Goal: Information Seeking & Learning: Check status

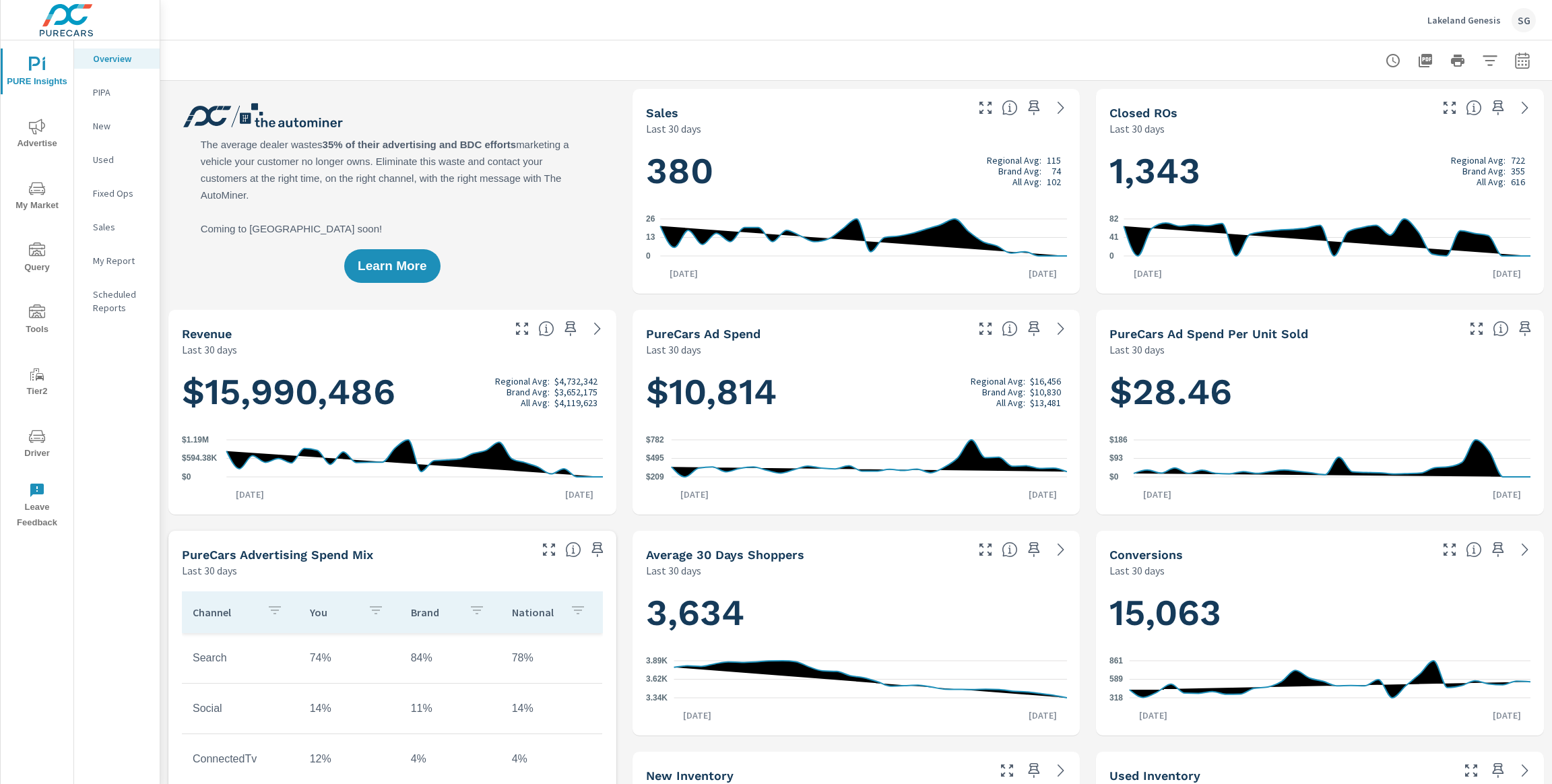
click at [1529, 71] on button "button" at bounding box center [1522, 61] width 27 height 27
click at [1439, 119] on select "Custom [DATE] Last week Last 7 days Last 14 days Last 30 days Last 45 days Last…" at bounding box center [1414, 117] width 135 height 27
click at [1347, 103] on select "Custom [DATE] Last week Last 7 days Last 14 days Last 30 days Last 45 days Last…" at bounding box center [1414, 117] width 135 height 27
select select "Last month"
click at [1397, 158] on p "+ Add comparison" at bounding box center [1428, 152] width 173 height 16
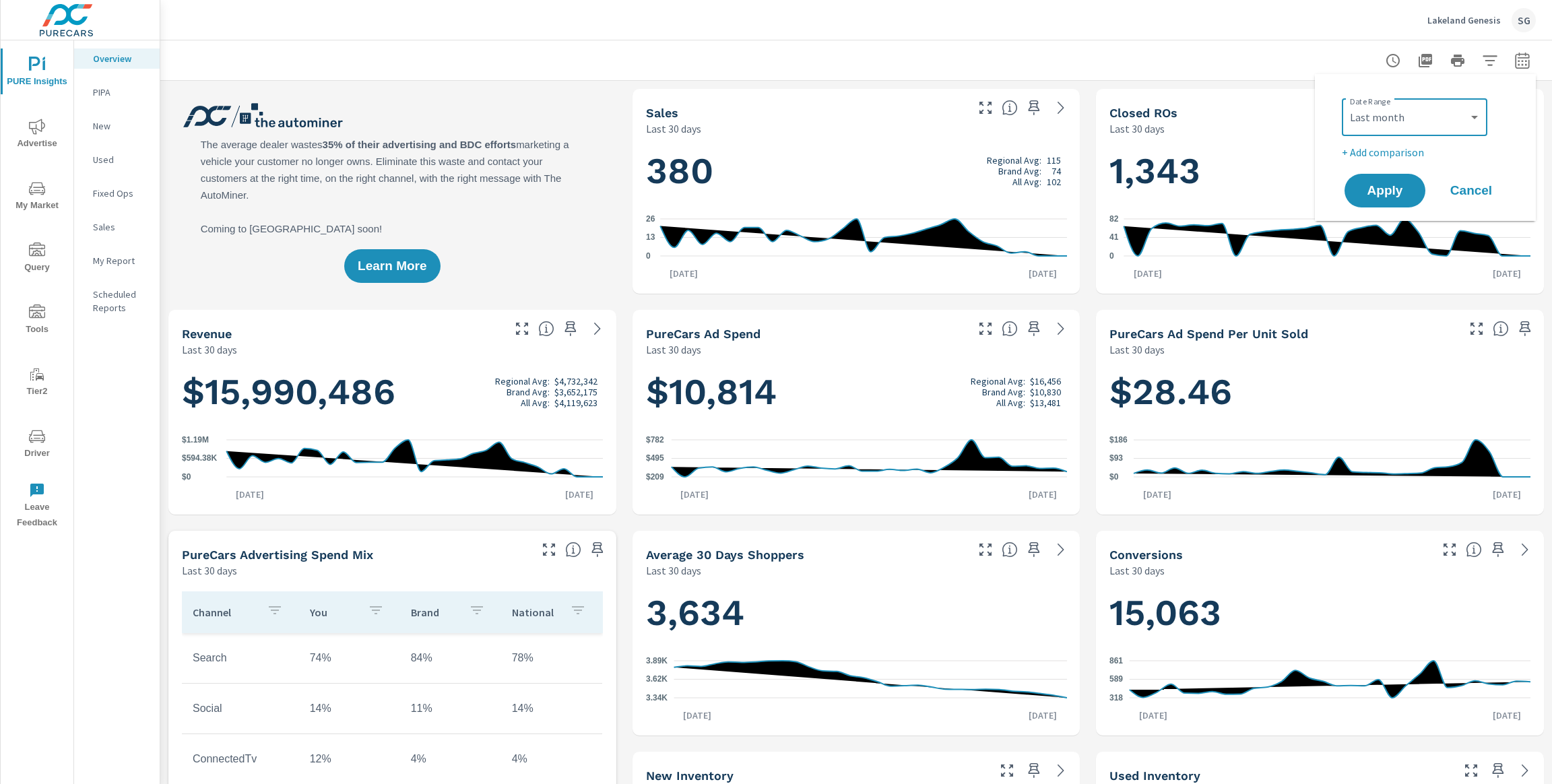
select select "Previous period"
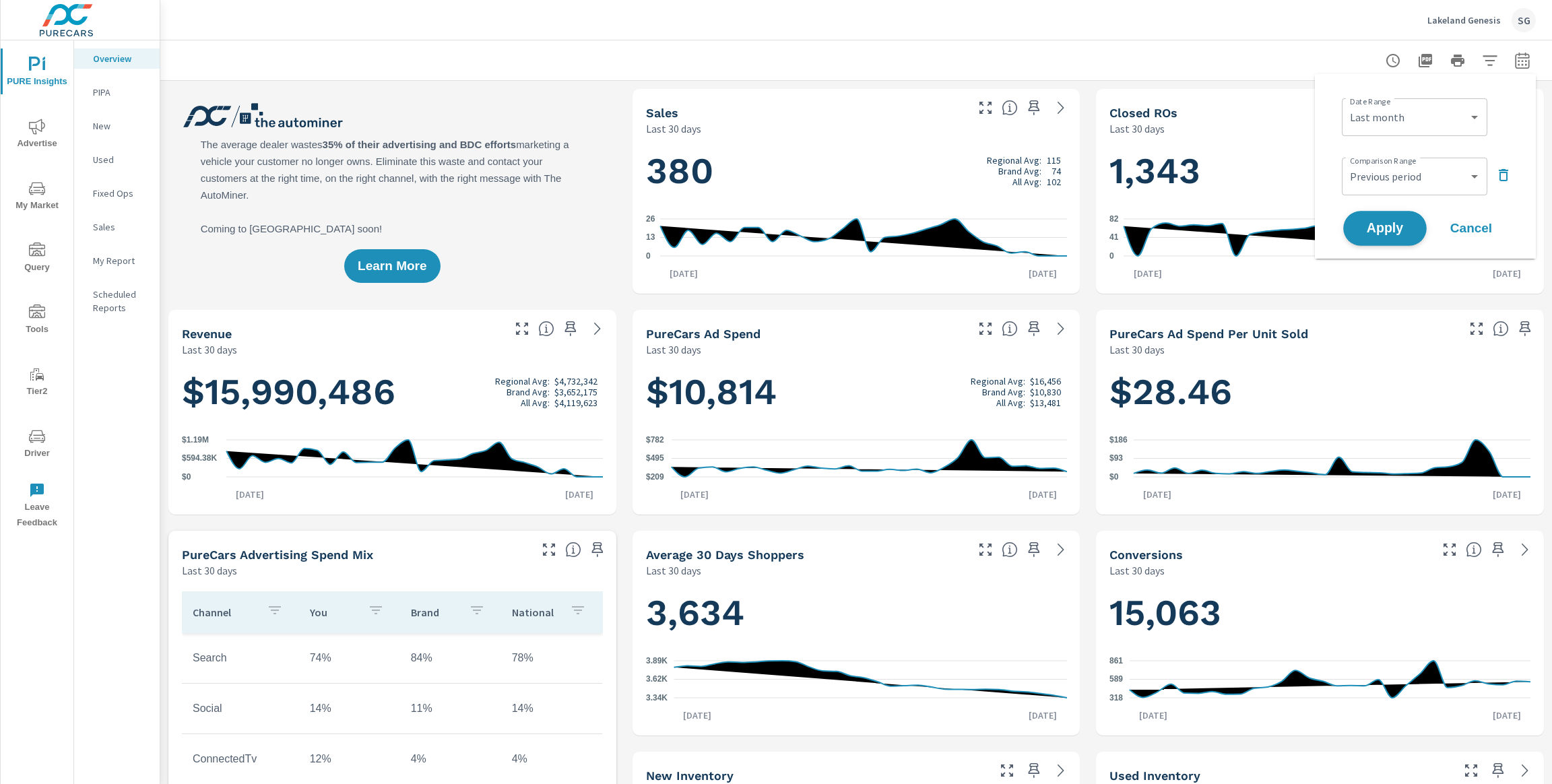
click at [1391, 230] on span "Apply" at bounding box center [1385, 229] width 55 height 12
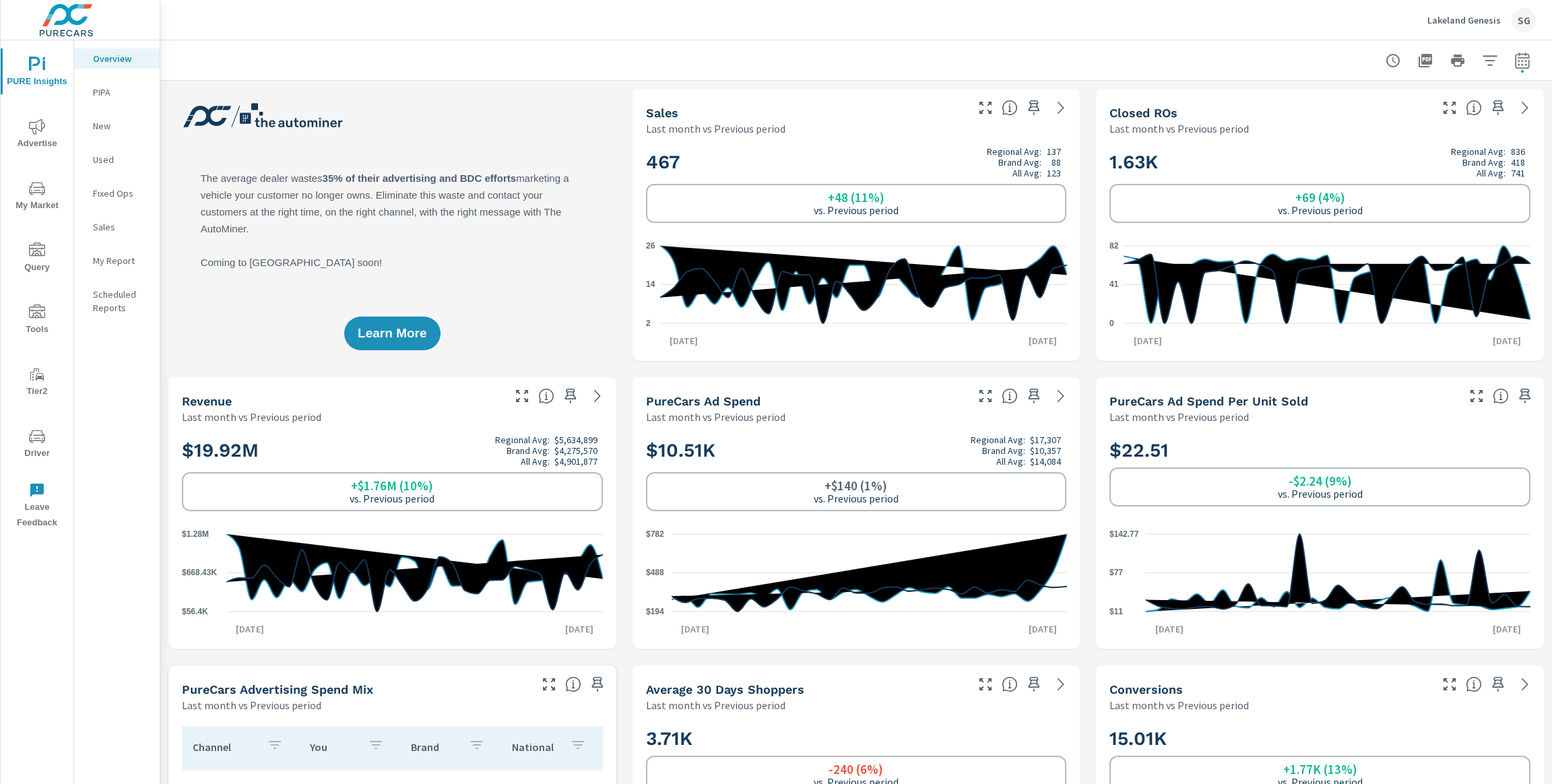
click at [47, 134] on span "Advertise" at bounding box center [37, 135] width 65 height 33
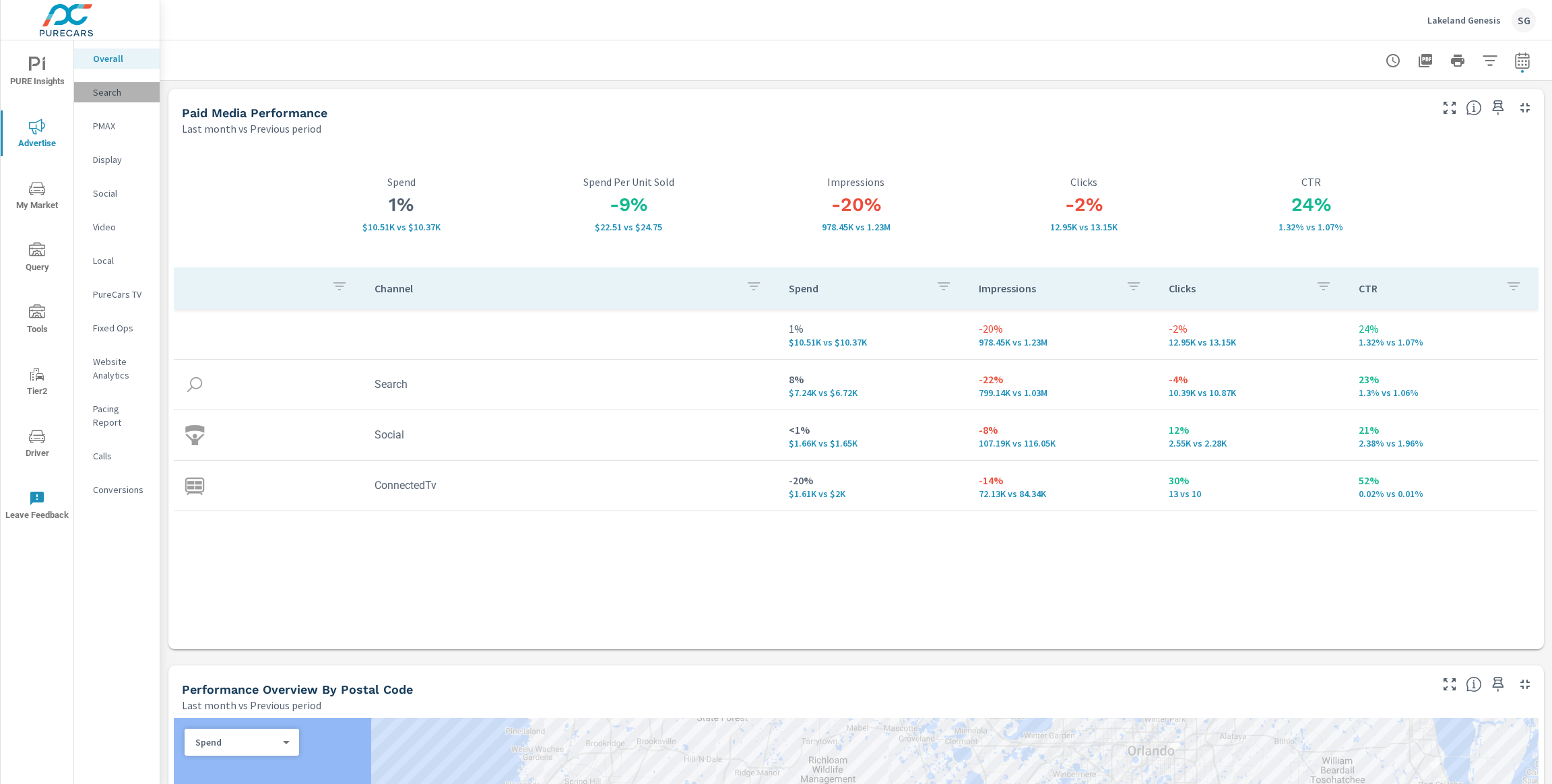
click at [110, 88] on p "Search" at bounding box center [121, 92] width 56 height 13
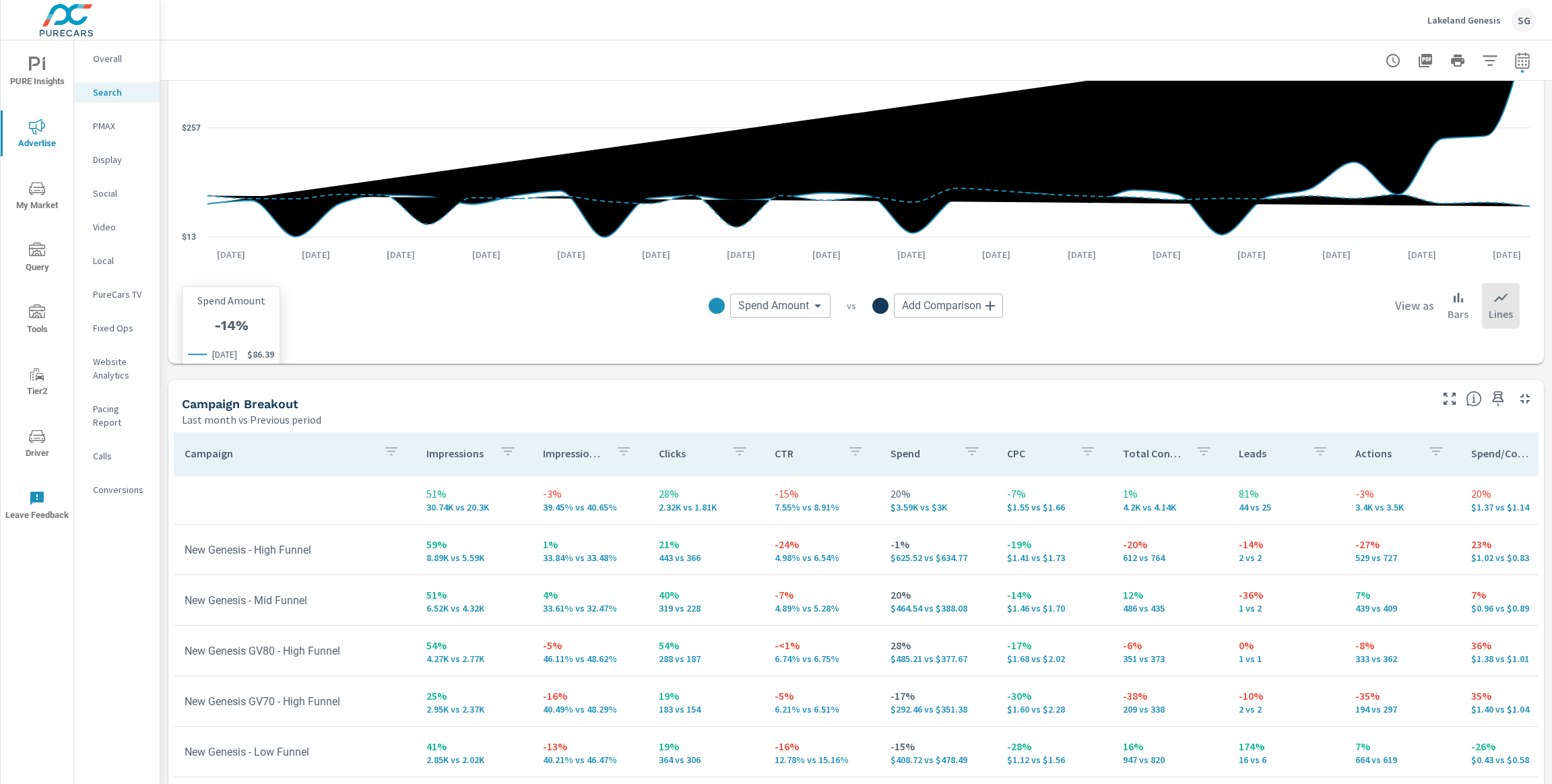
scroll to position [1171, 0]
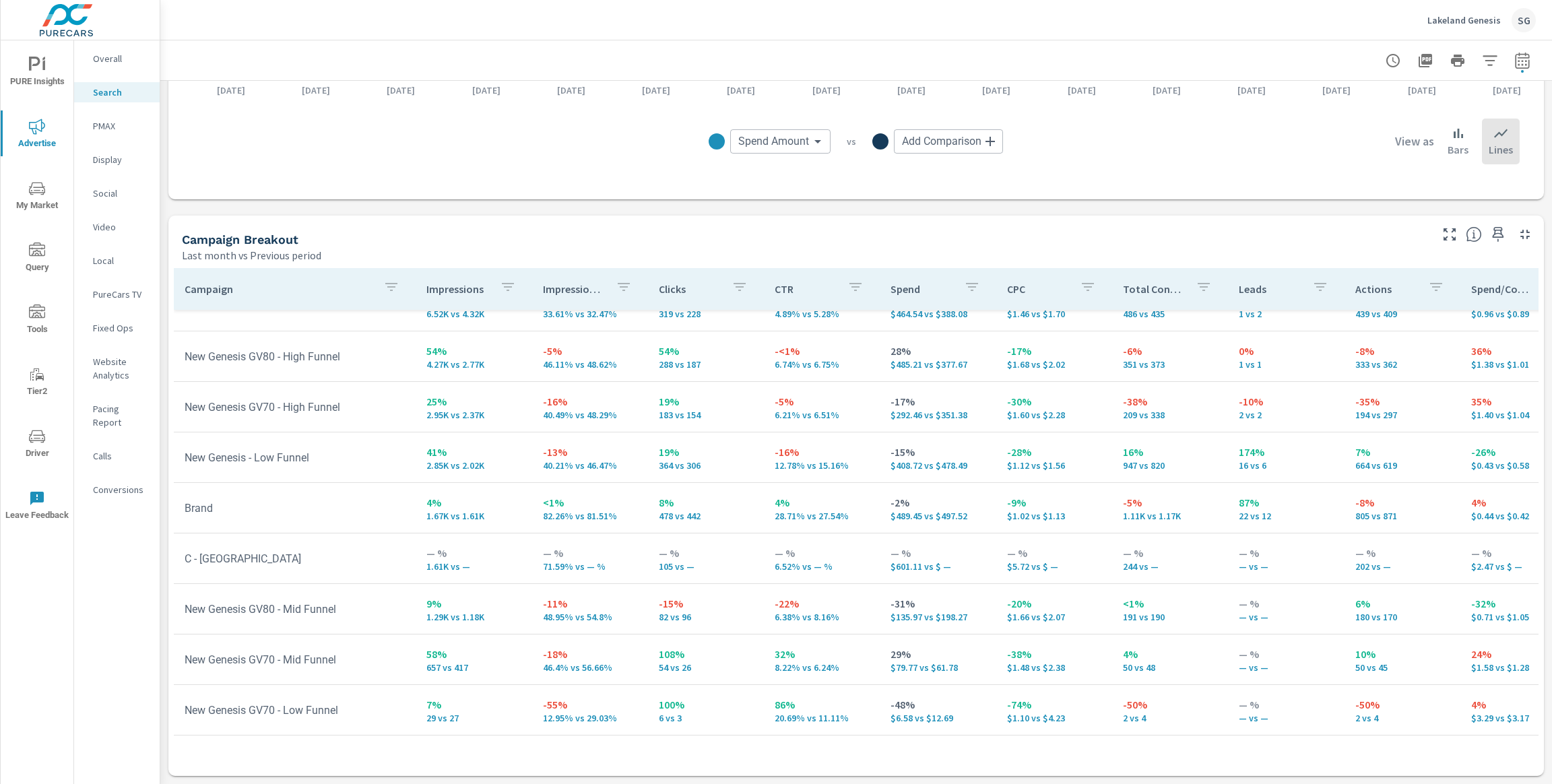
scroll to position [166, 0]
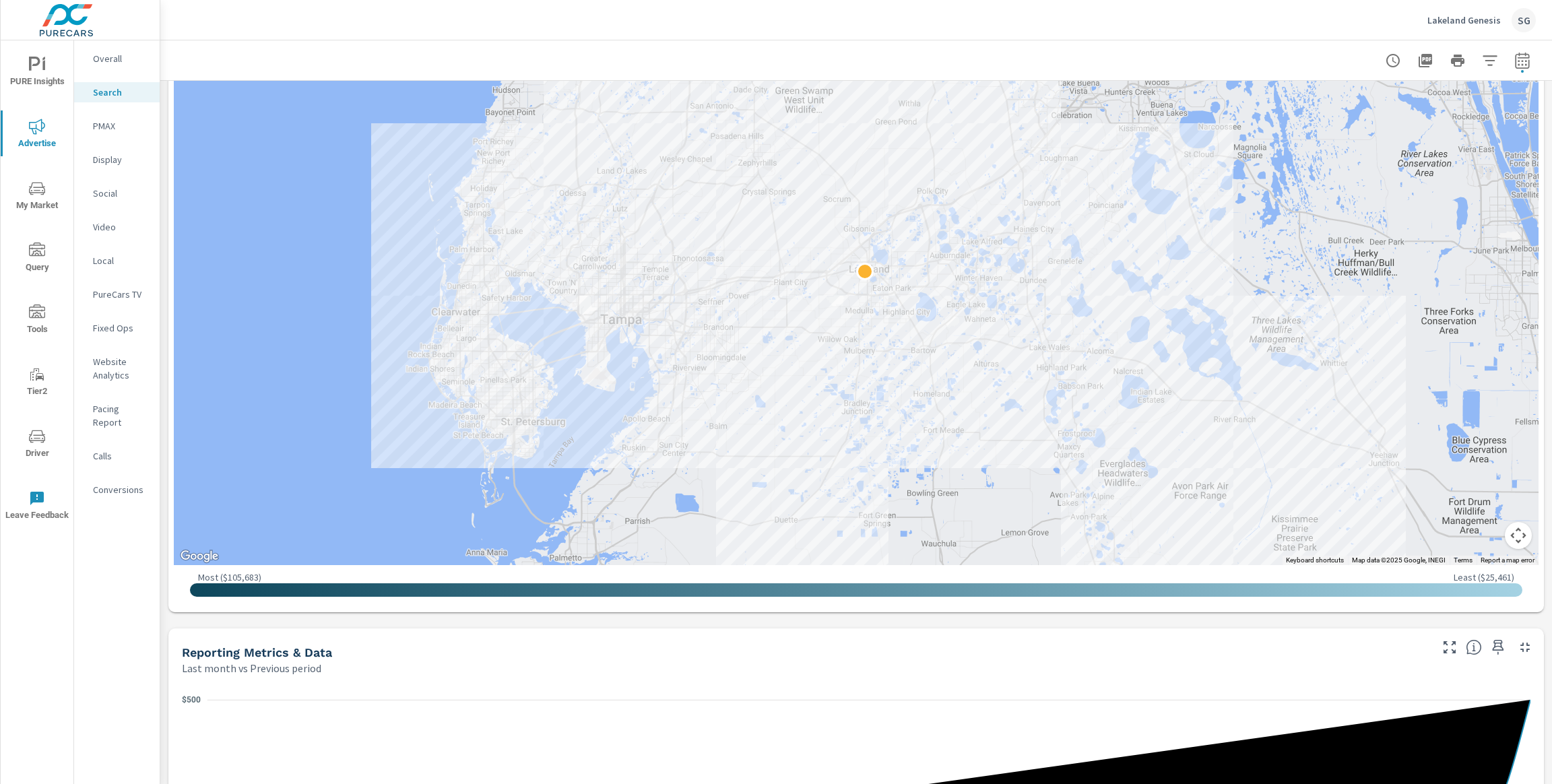
scroll to position [323, 0]
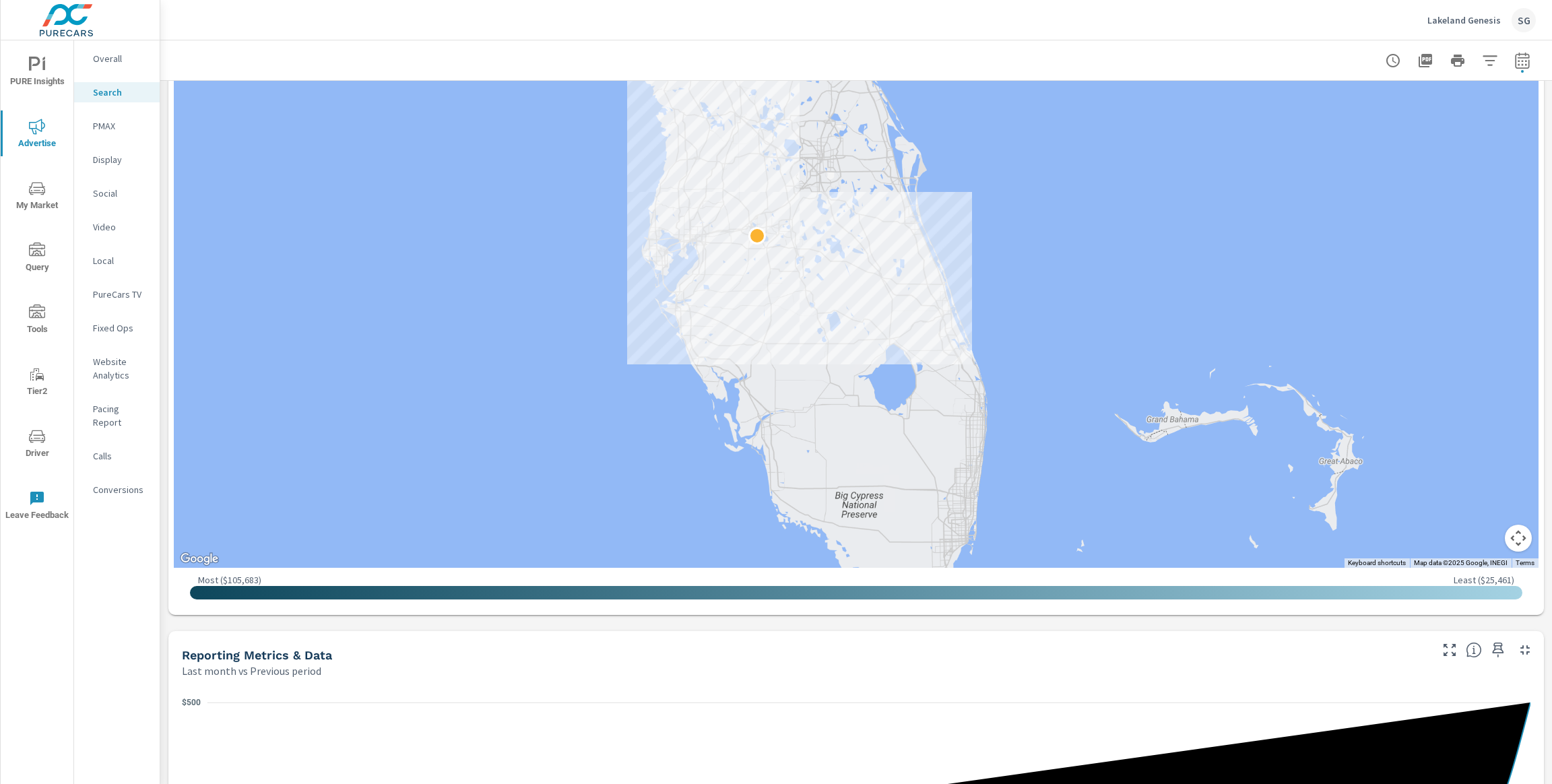
click at [719, 625] on div "Impressions Last month vs Previous period 51% 30.74K vs 20.3K Clicks Last month…" at bounding box center [856, 695] width 1392 height 1874
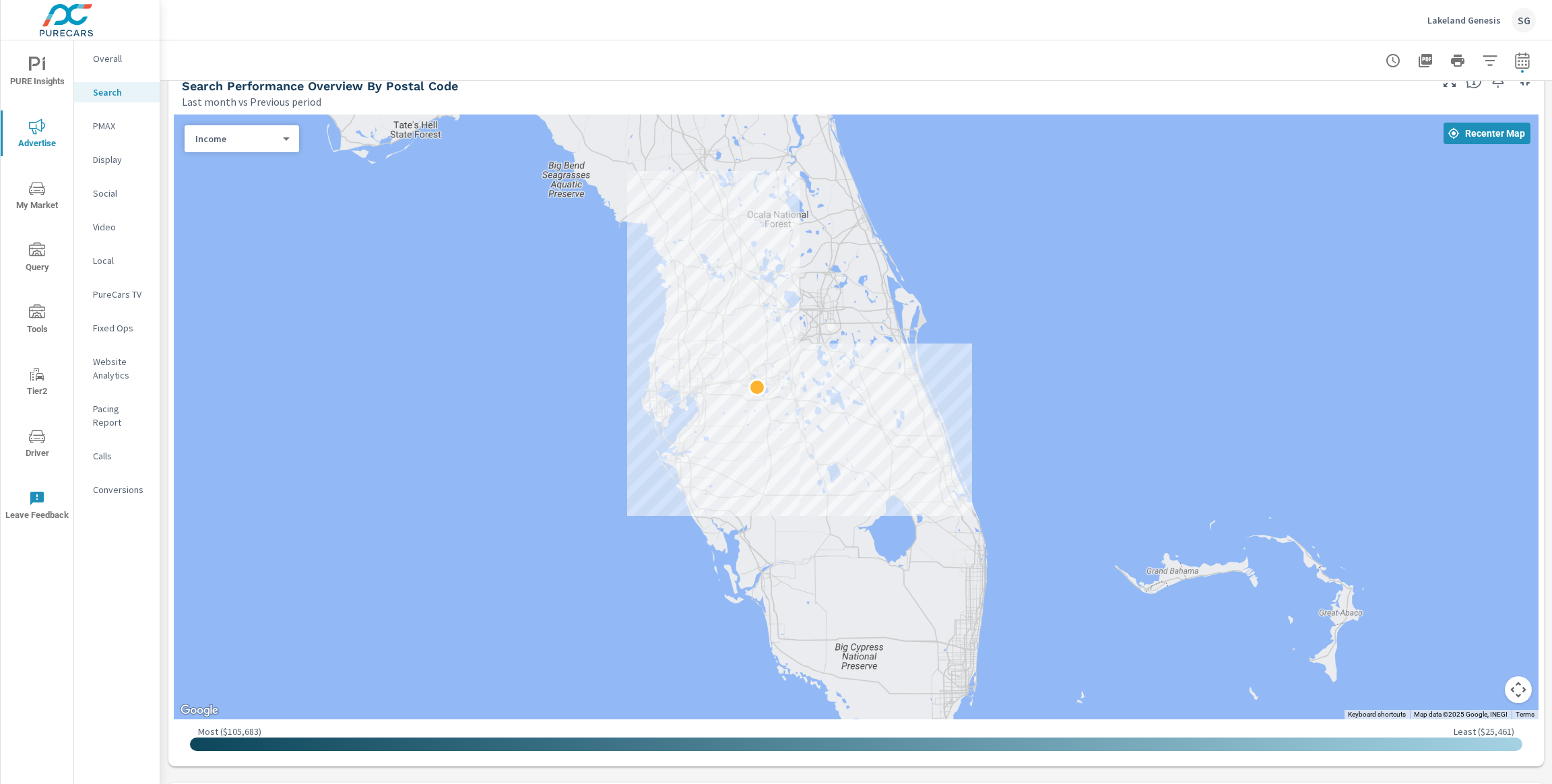
scroll to position [138, 0]
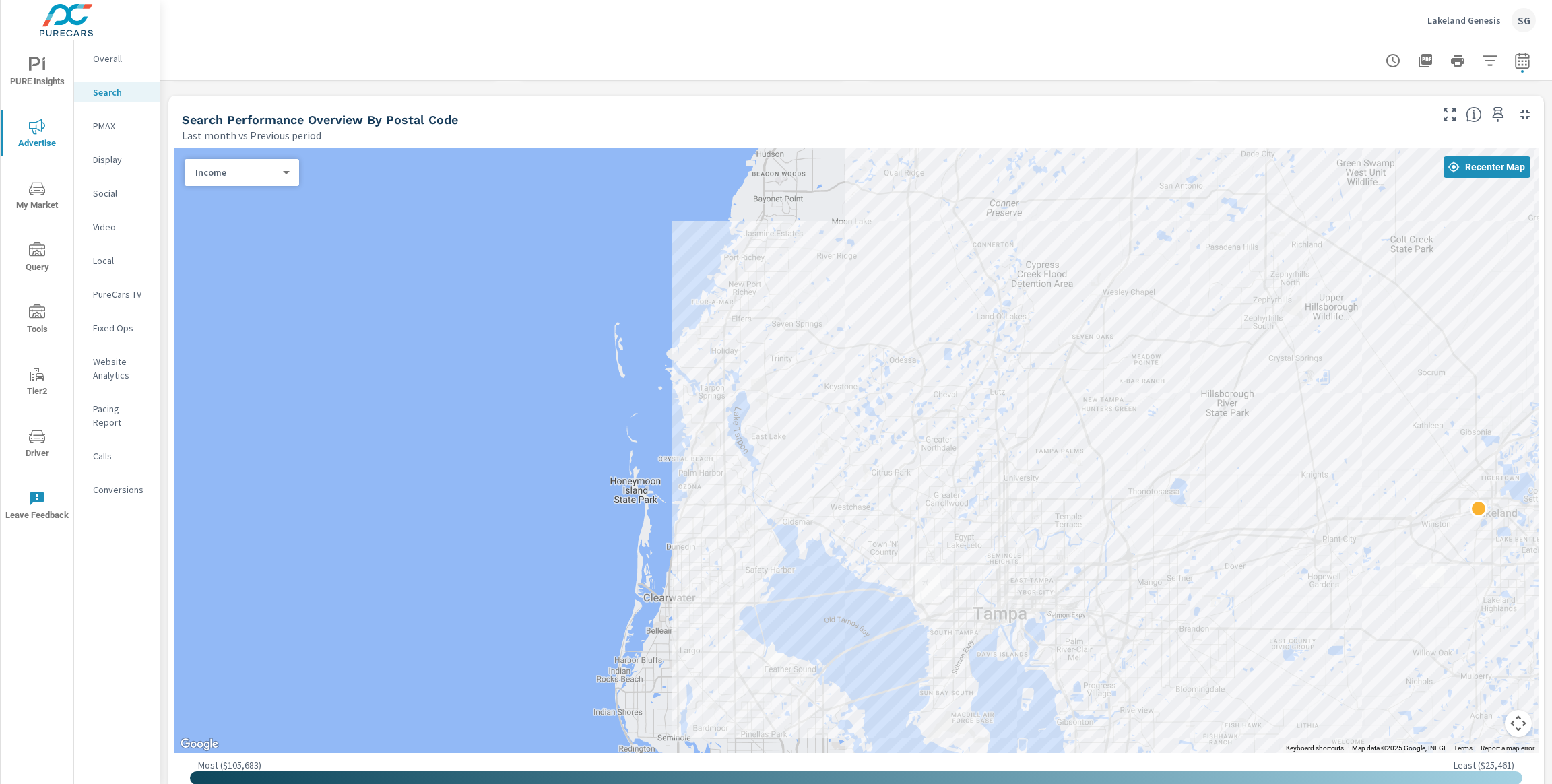
drag, startPoint x: 636, startPoint y: 408, endPoint x: 194, endPoint y: 319, distance: 450.9
click at [194, 319] on div at bounding box center [856, 451] width 1365 height 605
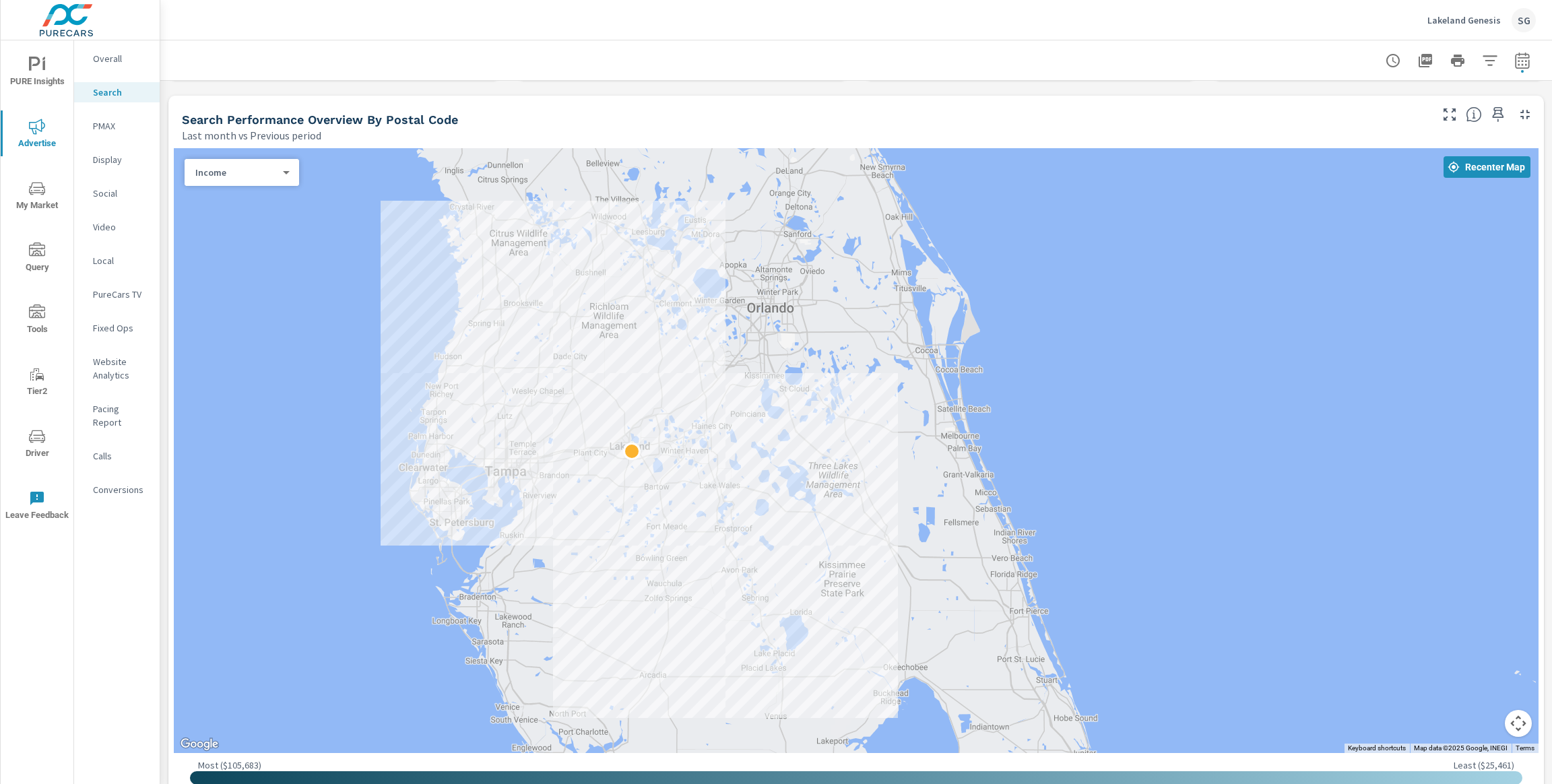
drag, startPoint x: 247, startPoint y: 345, endPoint x: 359, endPoint y: 424, distance: 137.1
click at [359, 424] on div at bounding box center [856, 451] width 1365 height 605
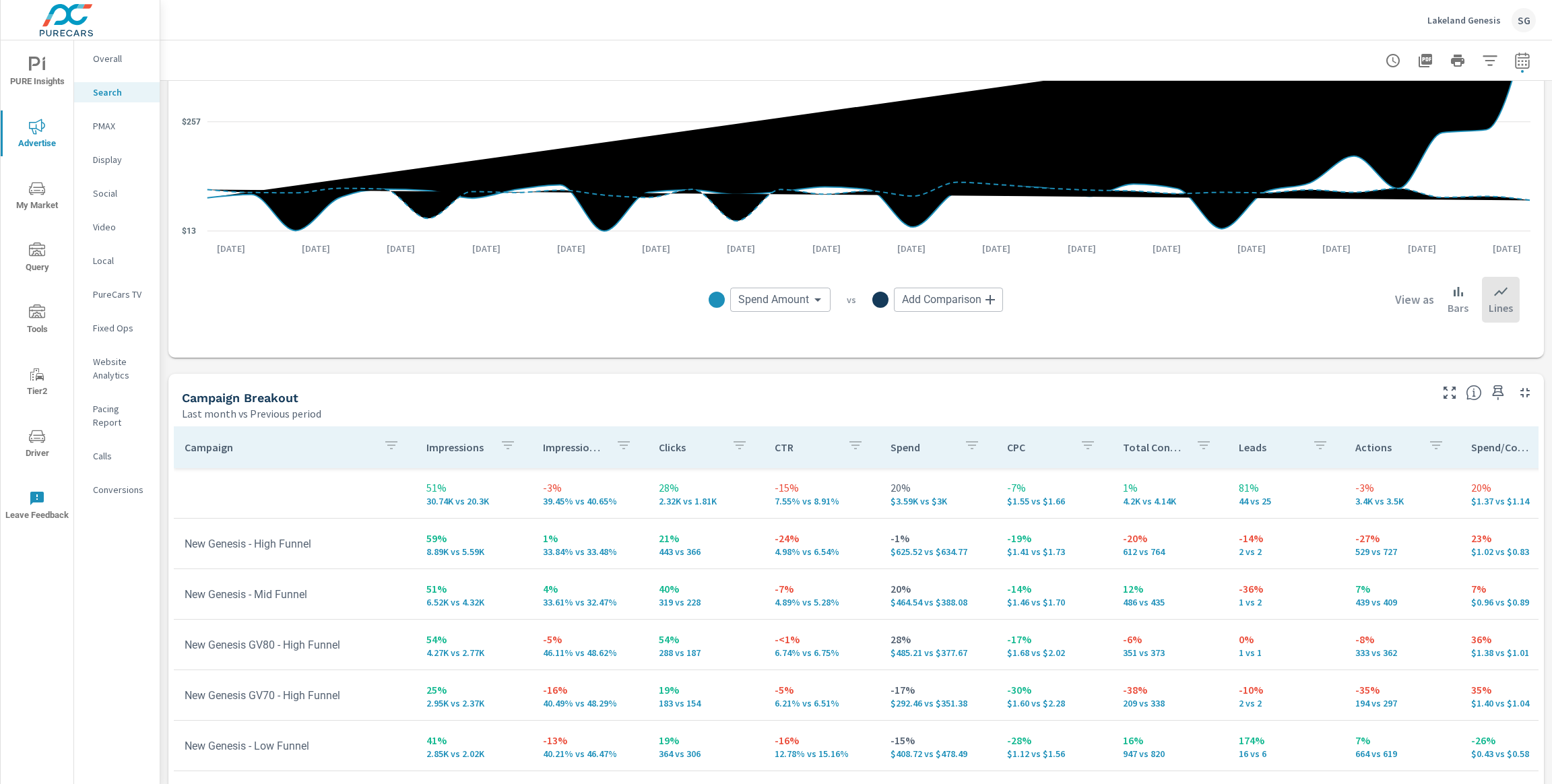
scroll to position [1171, 0]
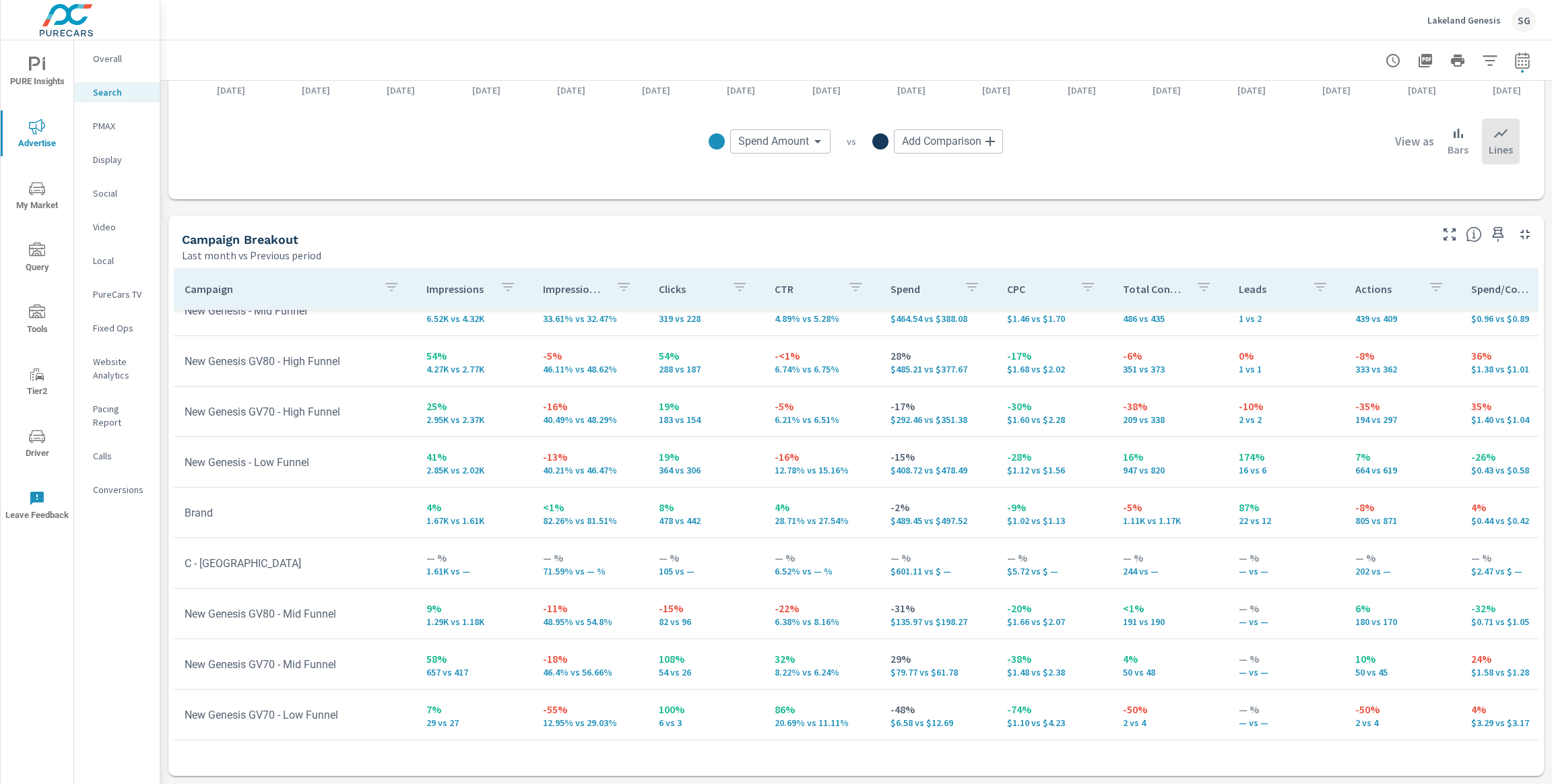
scroll to position [166, 0]
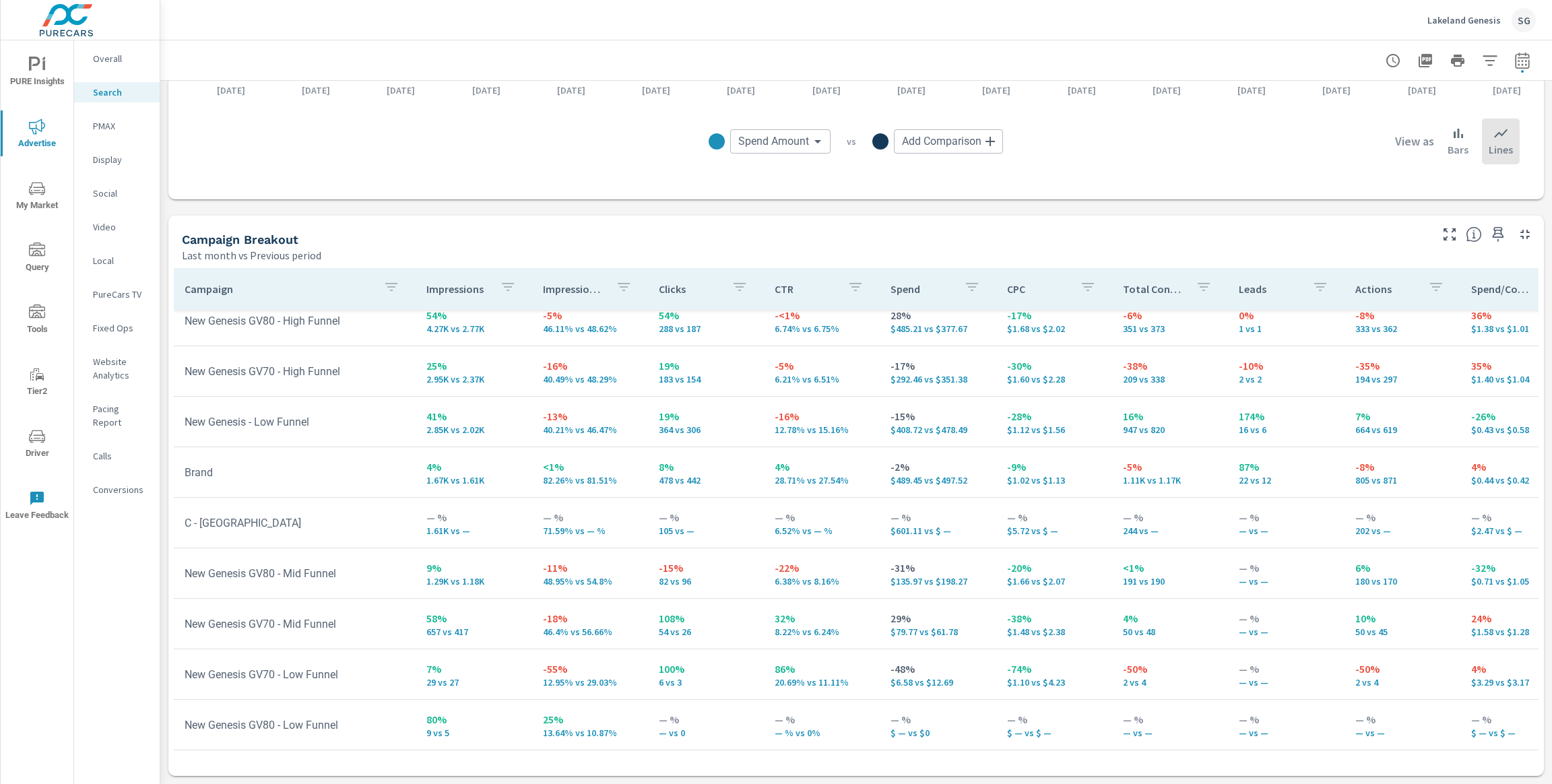
scroll to position [72, 0]
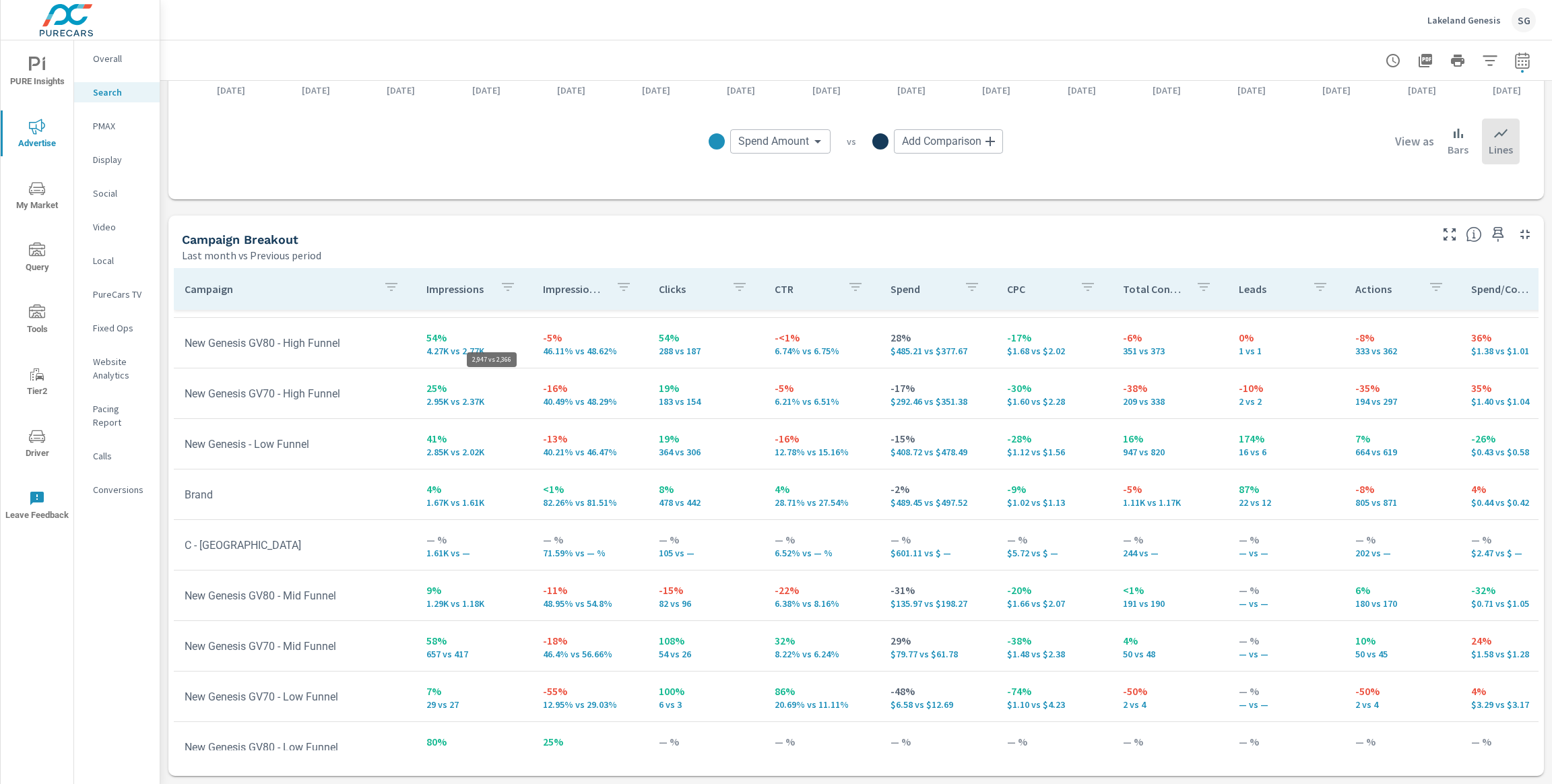
scroll to position [166, 0]
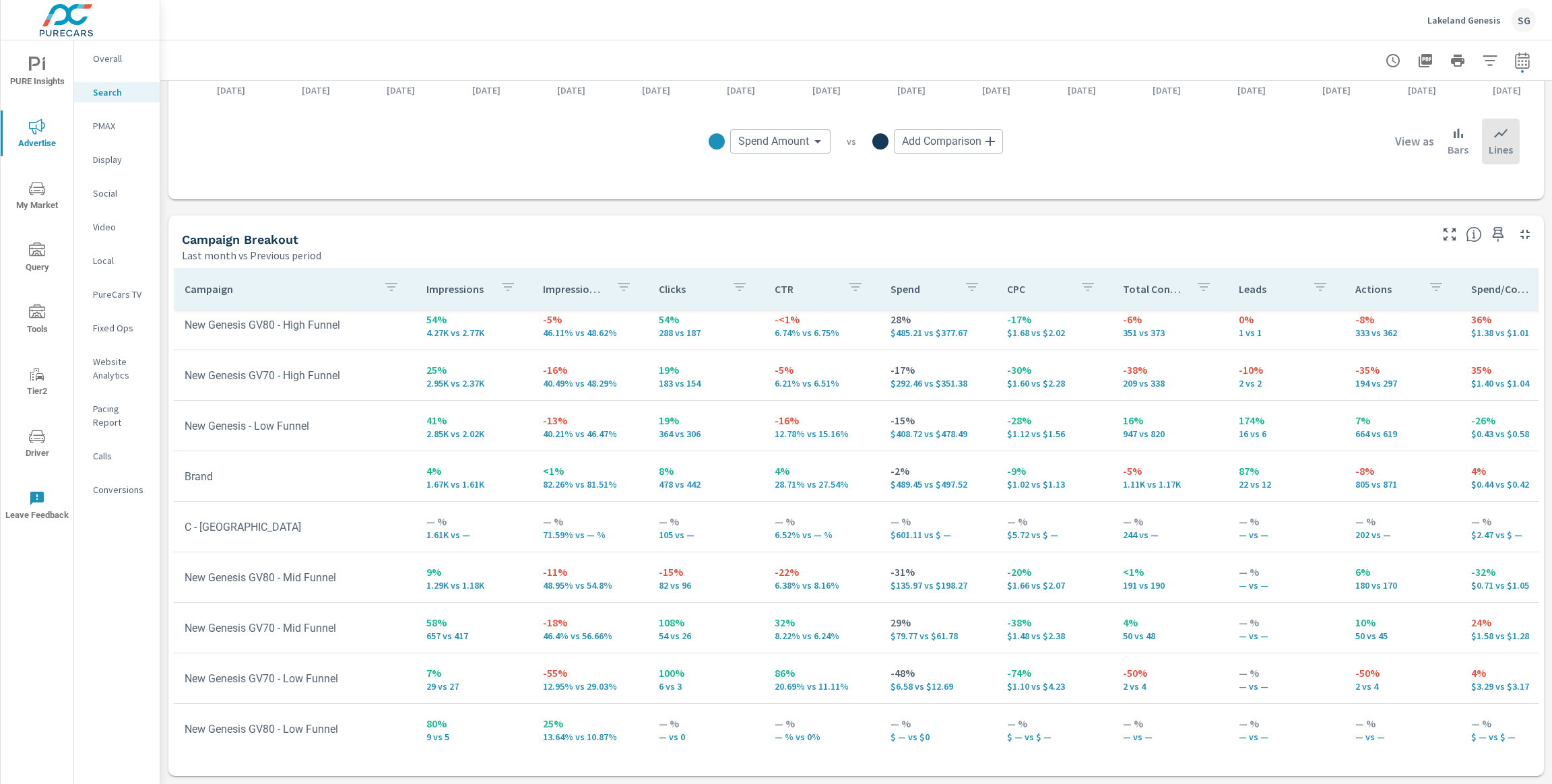
scroll to position [166, 0]
click at [1526, 57] on icon "button" at bounding box center [1522, 60] width 14 height 16
select select "Last month"
select select "Previous period"
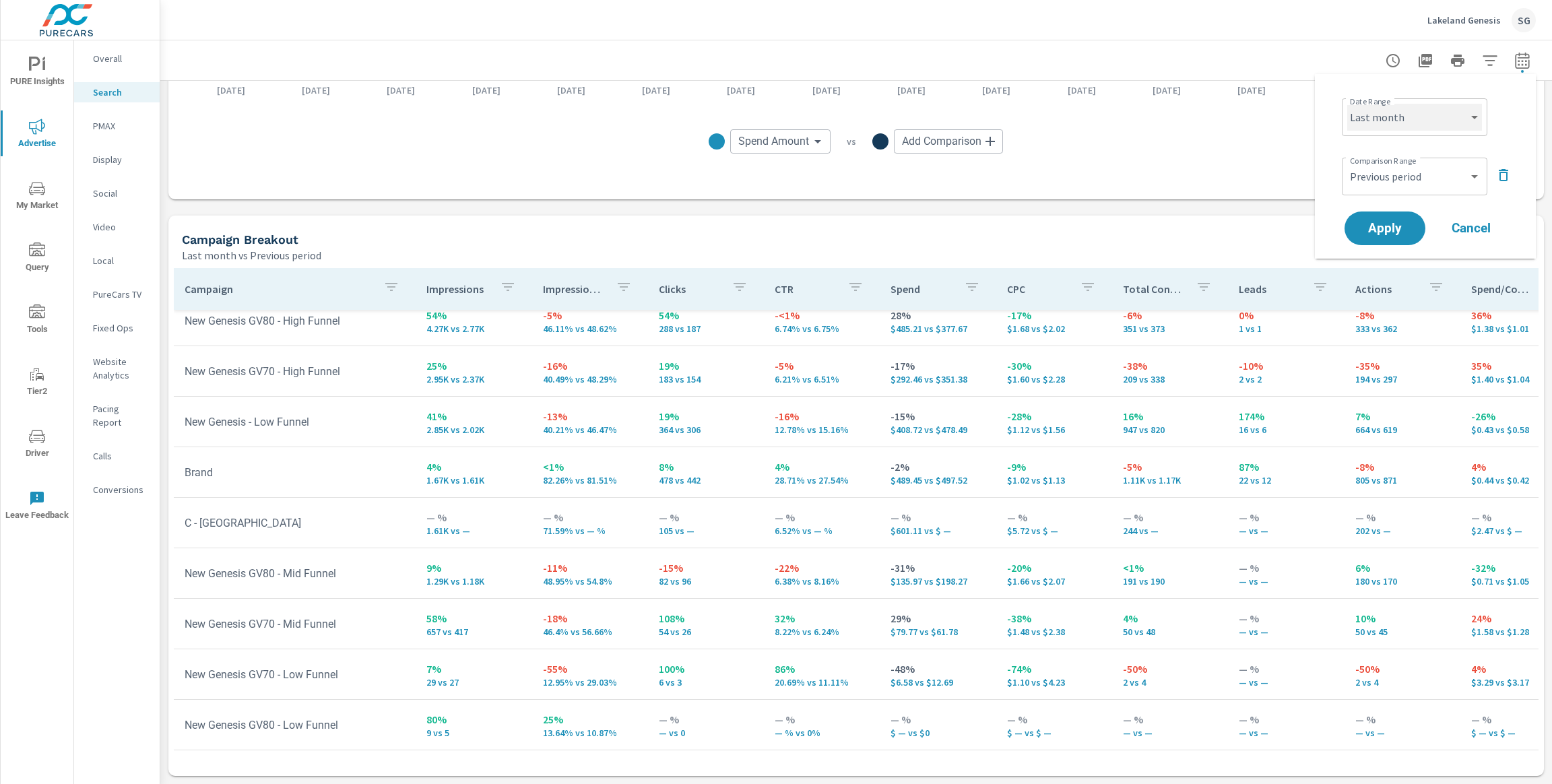
click at [1438, 124] on select "Custom Yesterday Last week Last 7 days Last 14 days Last 30 days Last 45 days L…" at bounding box center [1414, 117] width 135 height 27
click at [1347, 103] on select "Custom Yesterday Last week Last 7 days Last 14 days Last 30 days Last 45 days L…" at bounding box center [1414, 117] width 135 height 27
select select "Last 30 days"
click at [1400, 229] on span "Apply" at bounding box center [1385, 229] width 55 height 12
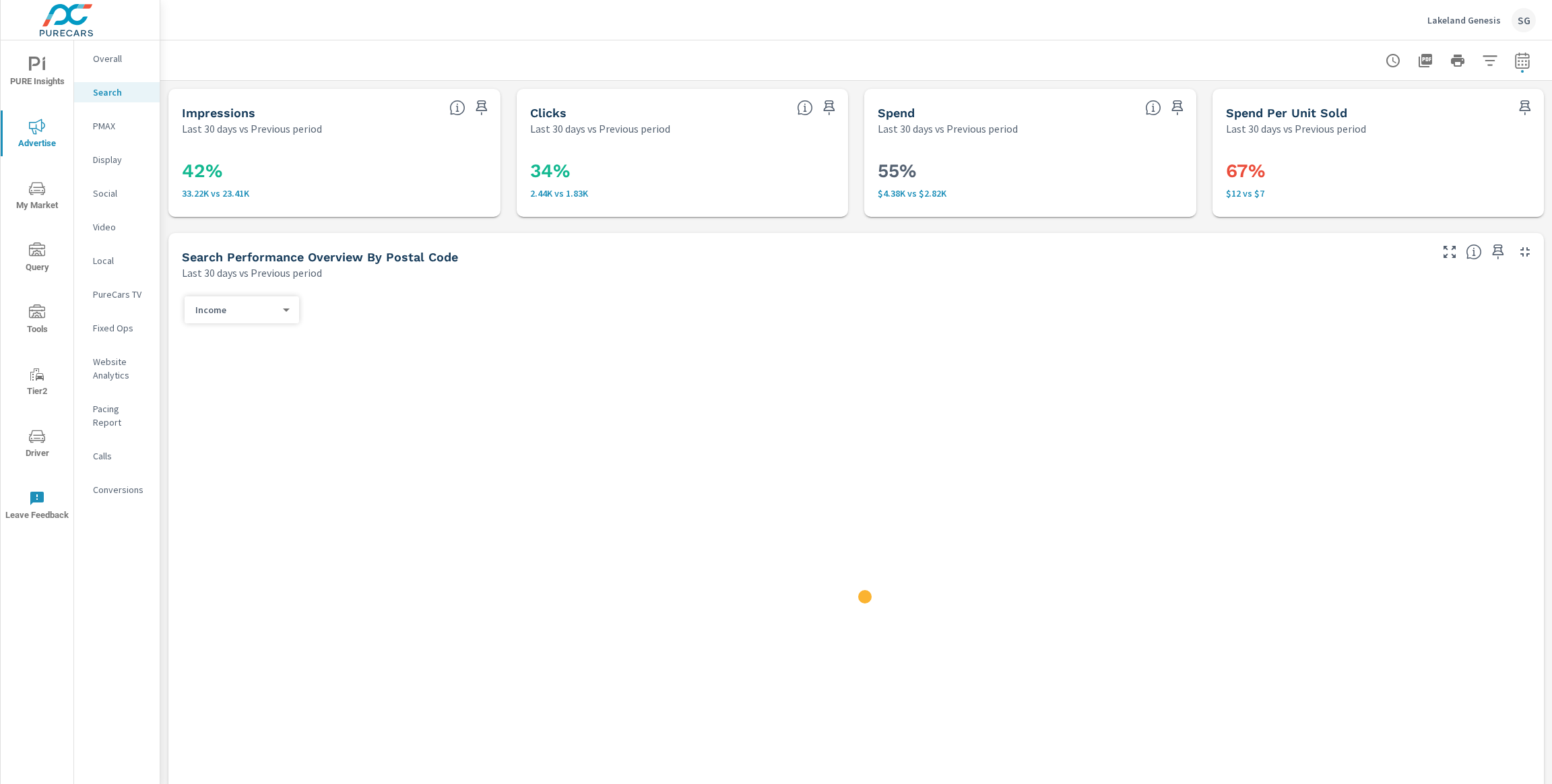
scroll to position [152, 0]
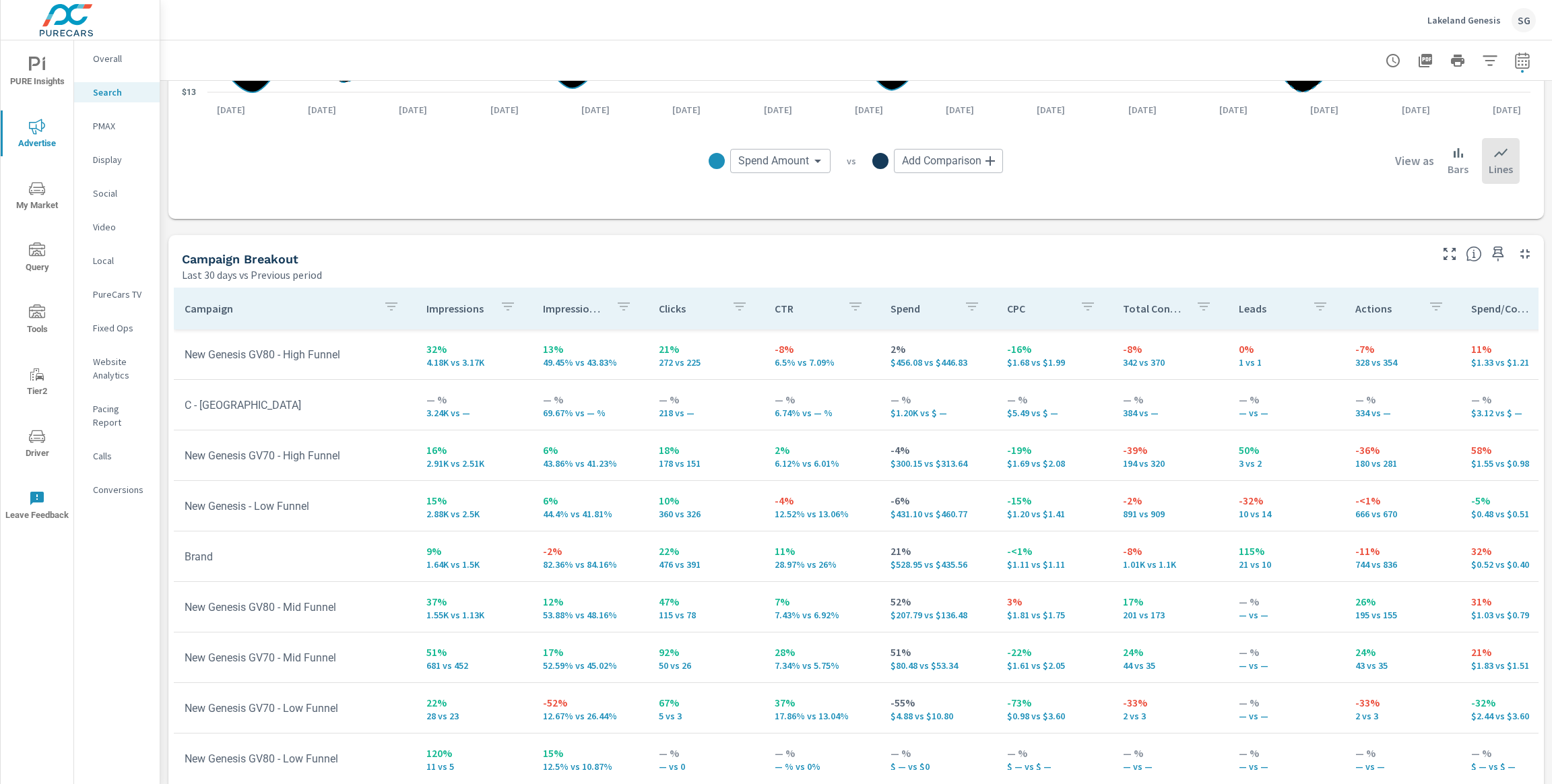
scroll to position [1171, 0]
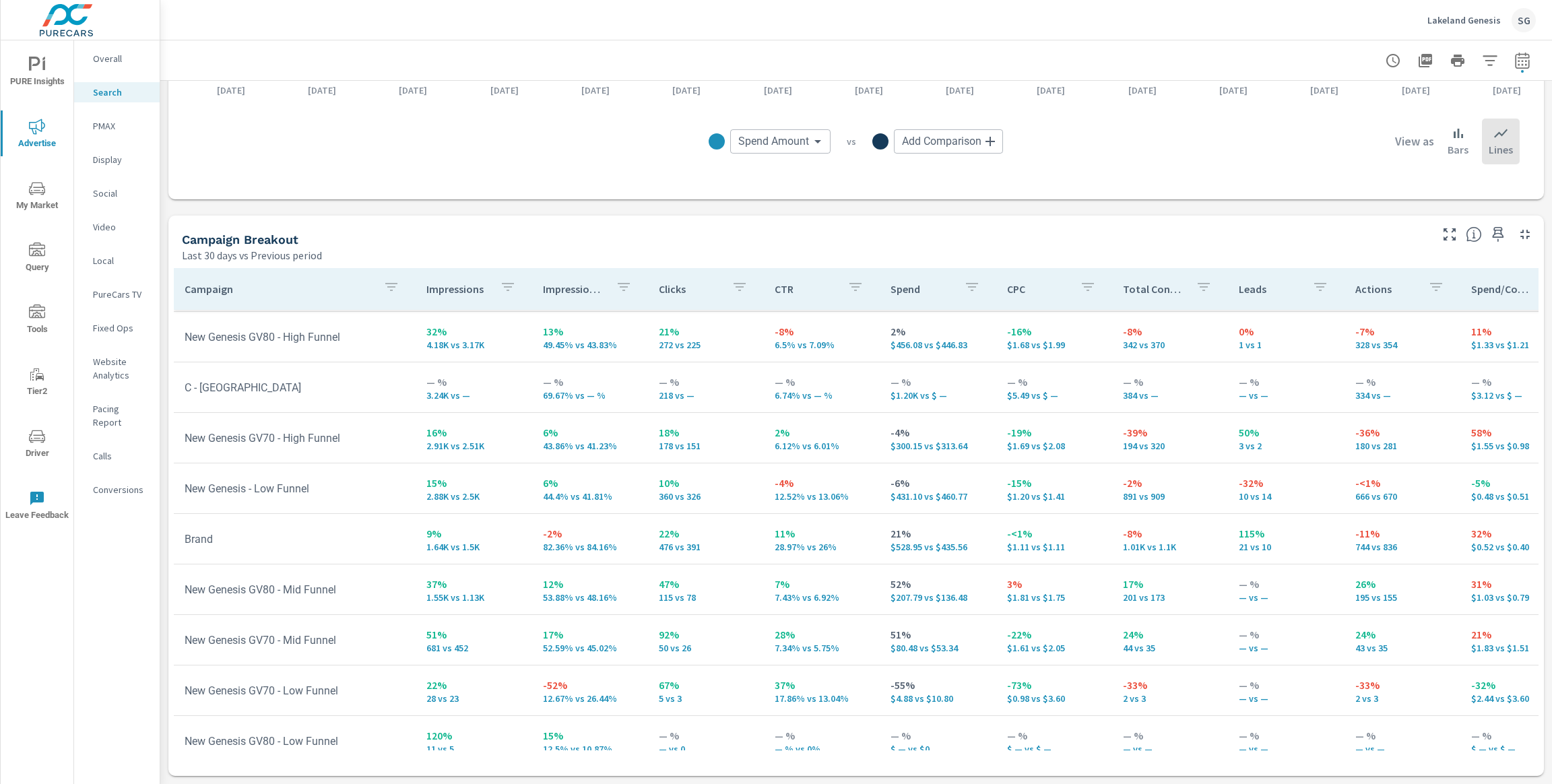
scroll to position [166, 0]
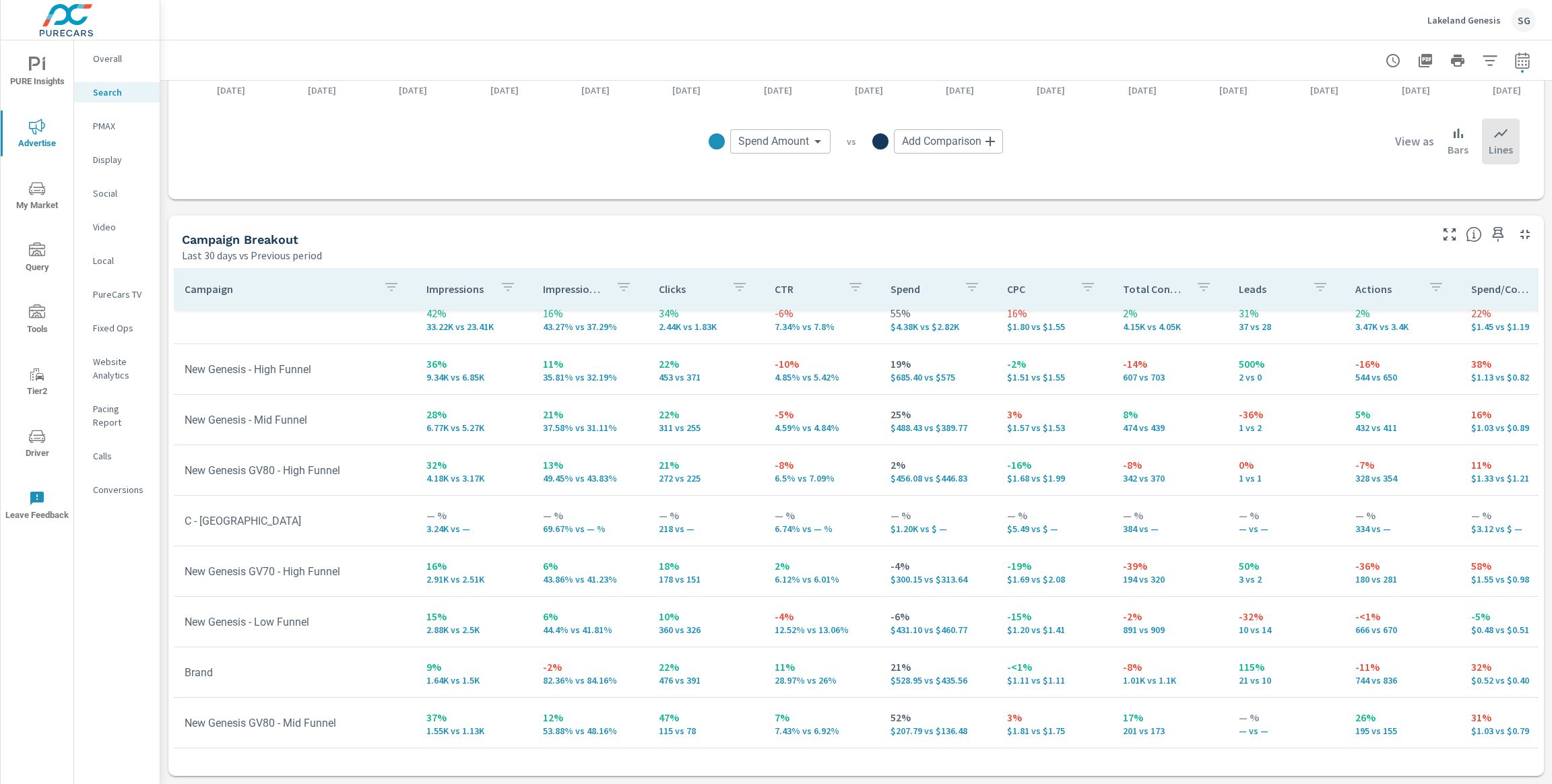
scroll to position [28, 0]
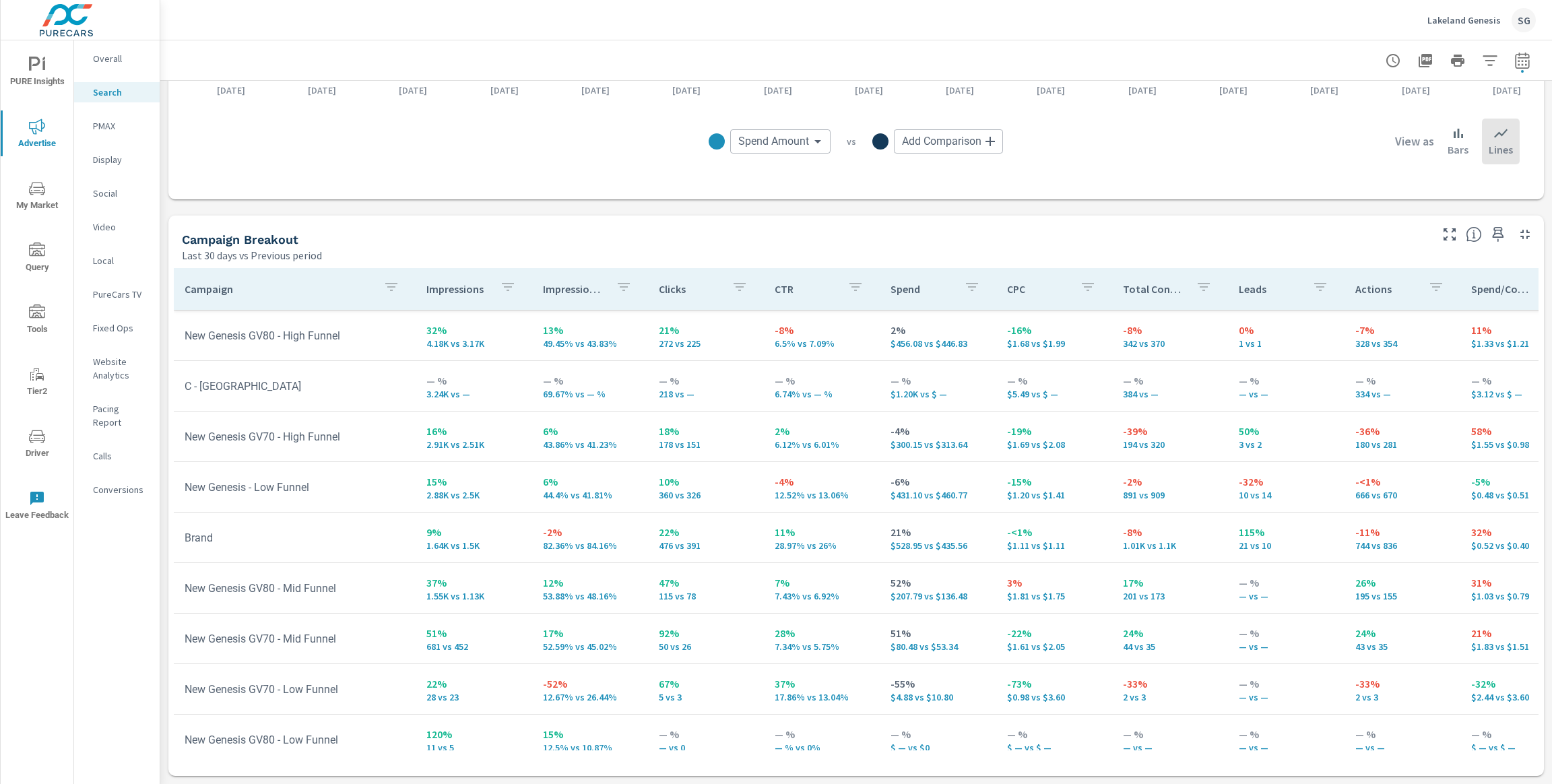
scroll to position [166, 0]
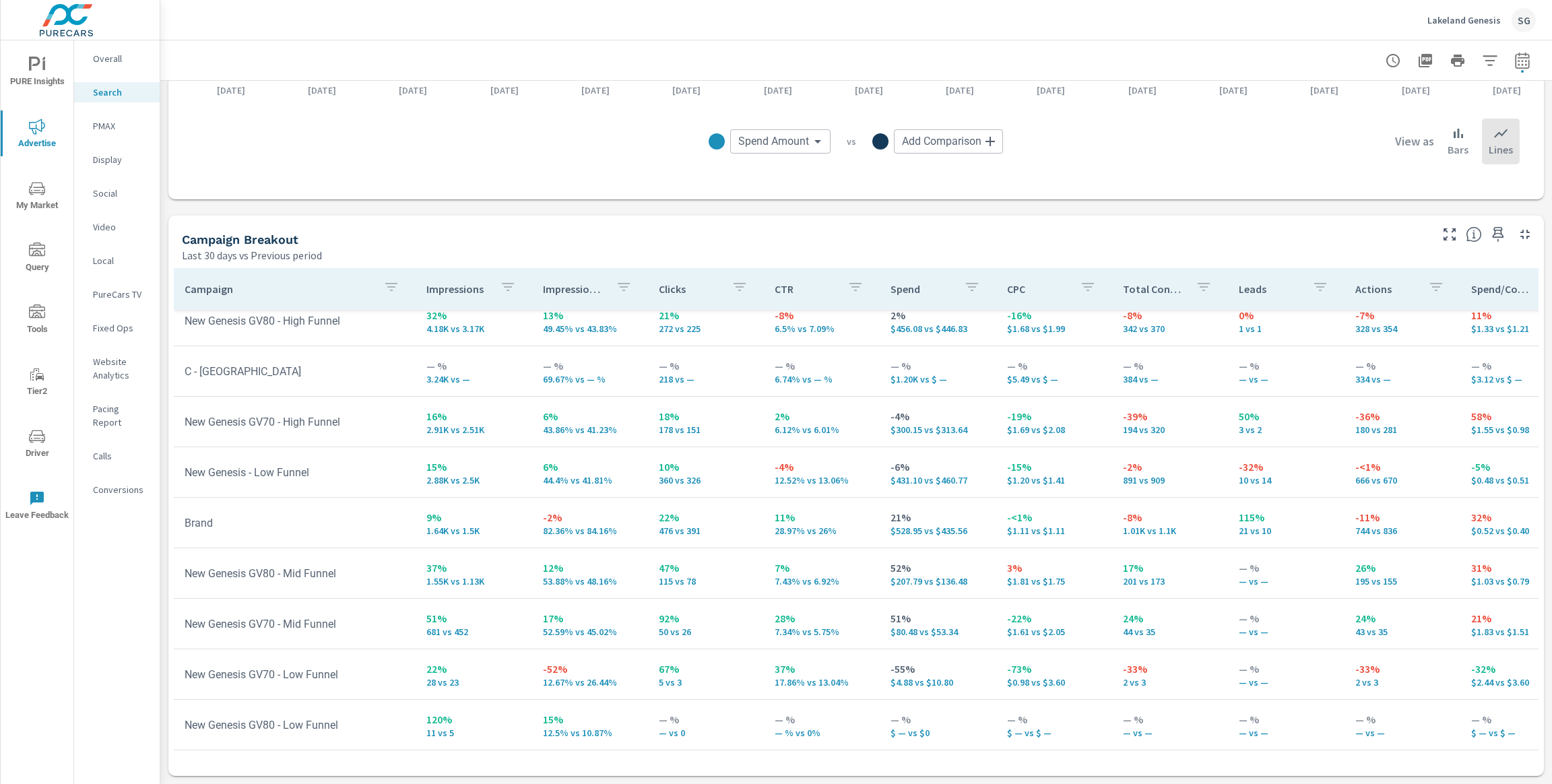
click at [1526, 60] on icon "button" at bounding box center [1522, 62] width 9 height 5
select select "Last 30 days"
select select "Previous period"
click at [1408, 117] on select "Custom Yesterday Last week Last 7 days Last 14 days Last 30 days Last 45 days L…" at bounding box center [1414, 117] width 135 height 27
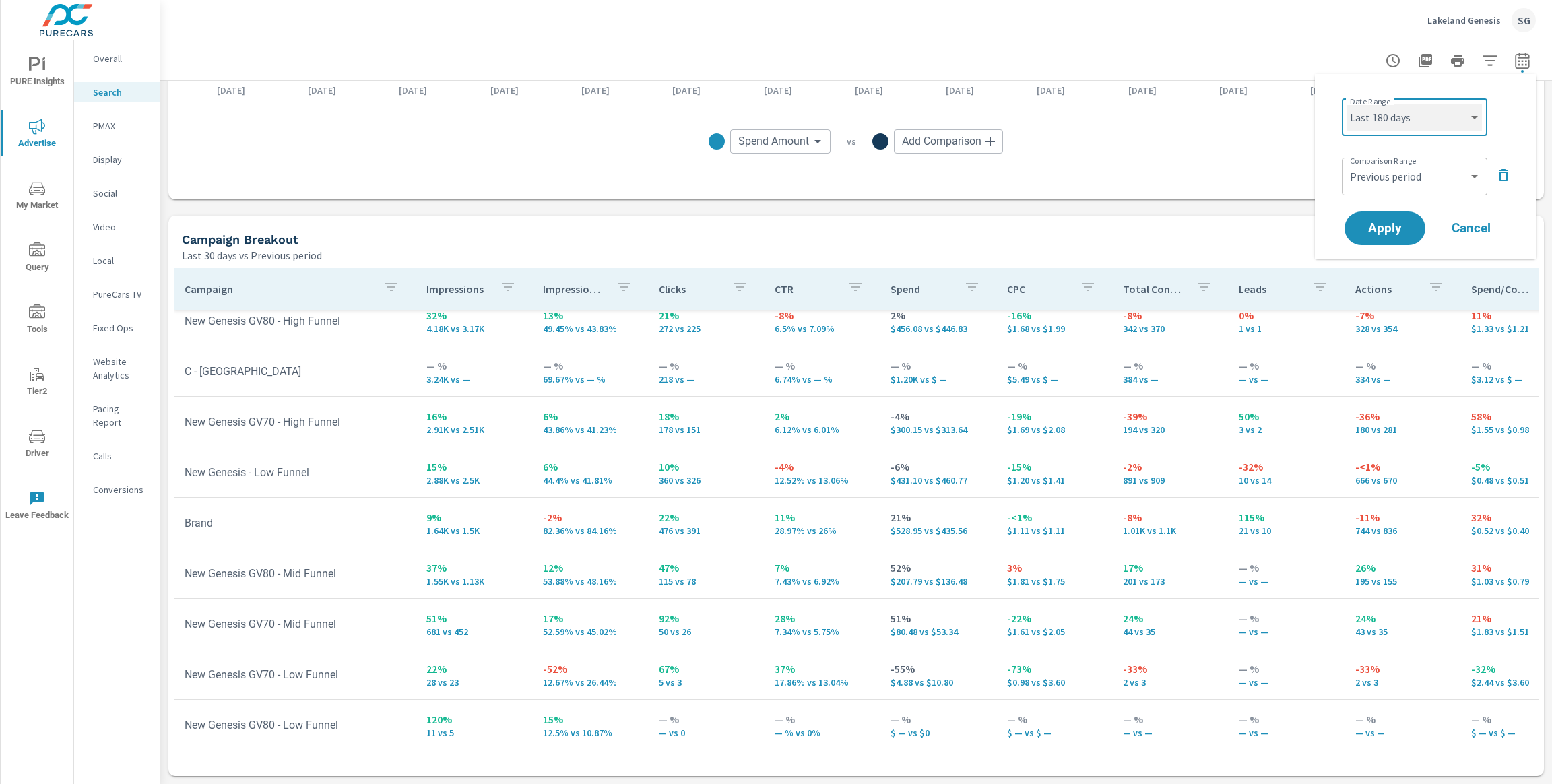
click at [1347, 103] on select "Custom Yesterday Last week Last 7 days Last 14 days Last 30 days Last 45 days L…" at bounding box center [1414, 117] width 135 height 27
select select "Last 180 days"
click at [1503, 173] on icon "button" at bounding box center [1504, 175] width 9 height 12
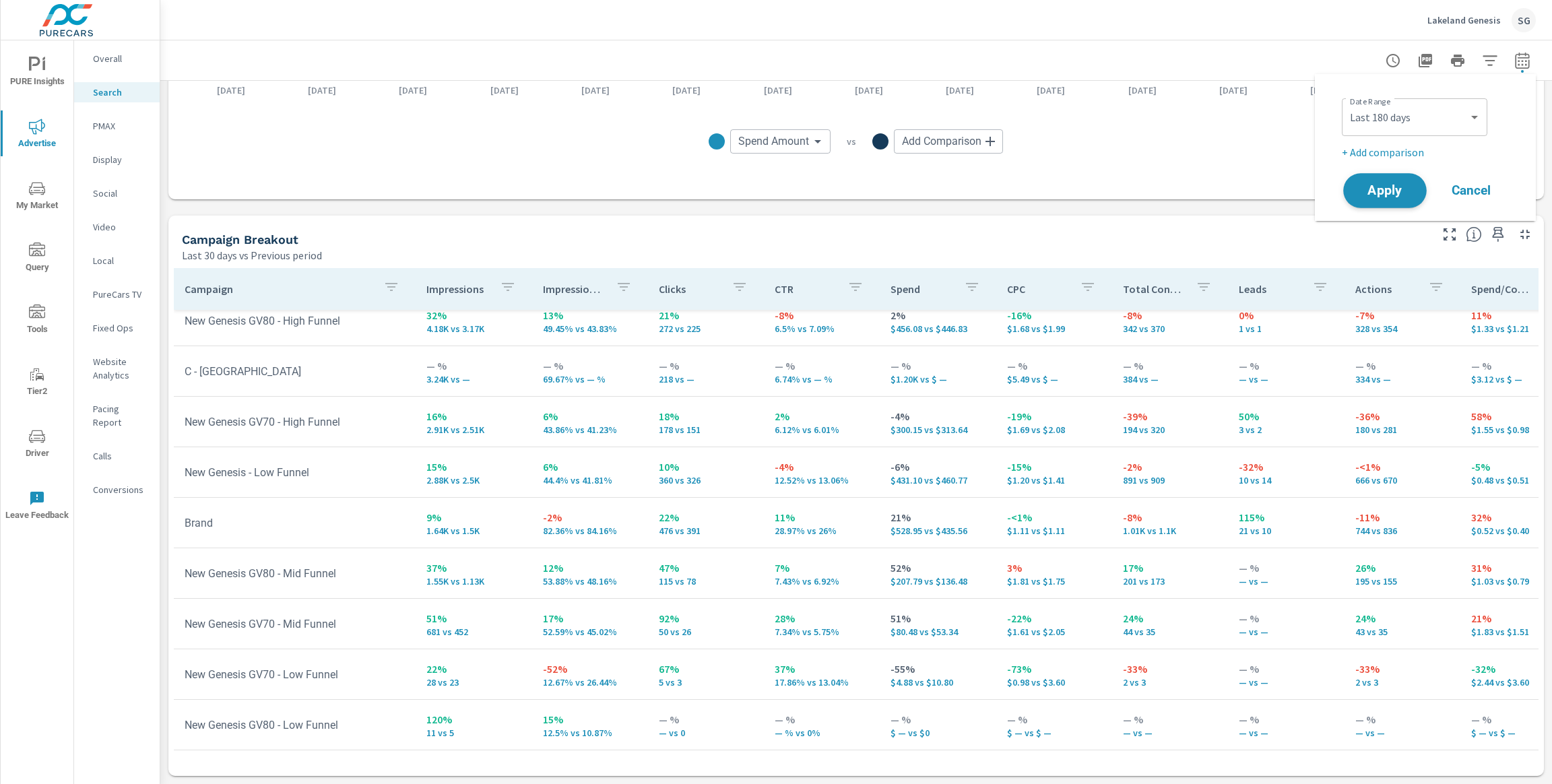
click at [1380, 194] on span "Apply" at bounding box center [1385, 191] width 55 height 12
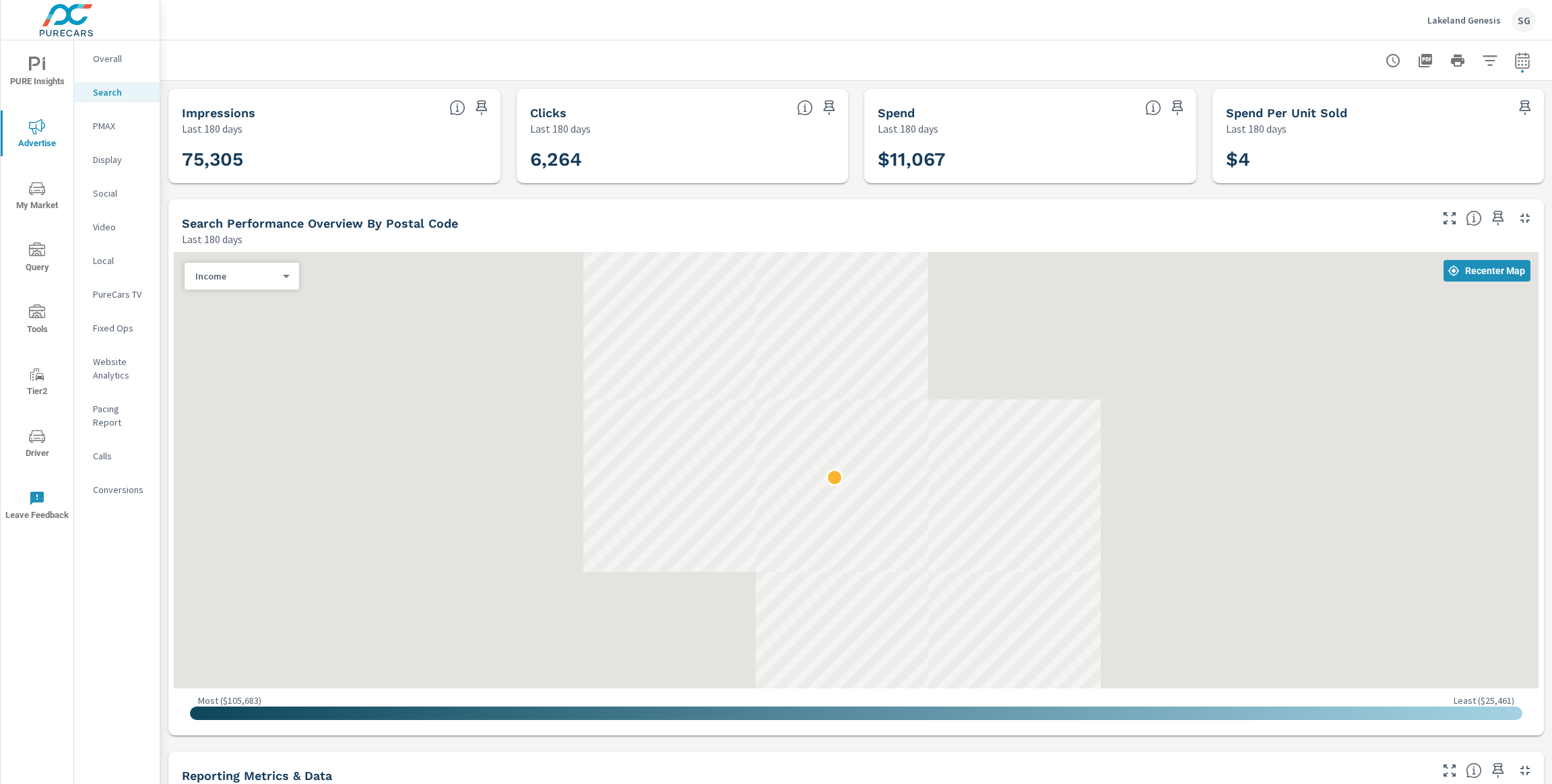
scroll to position [152, 0]
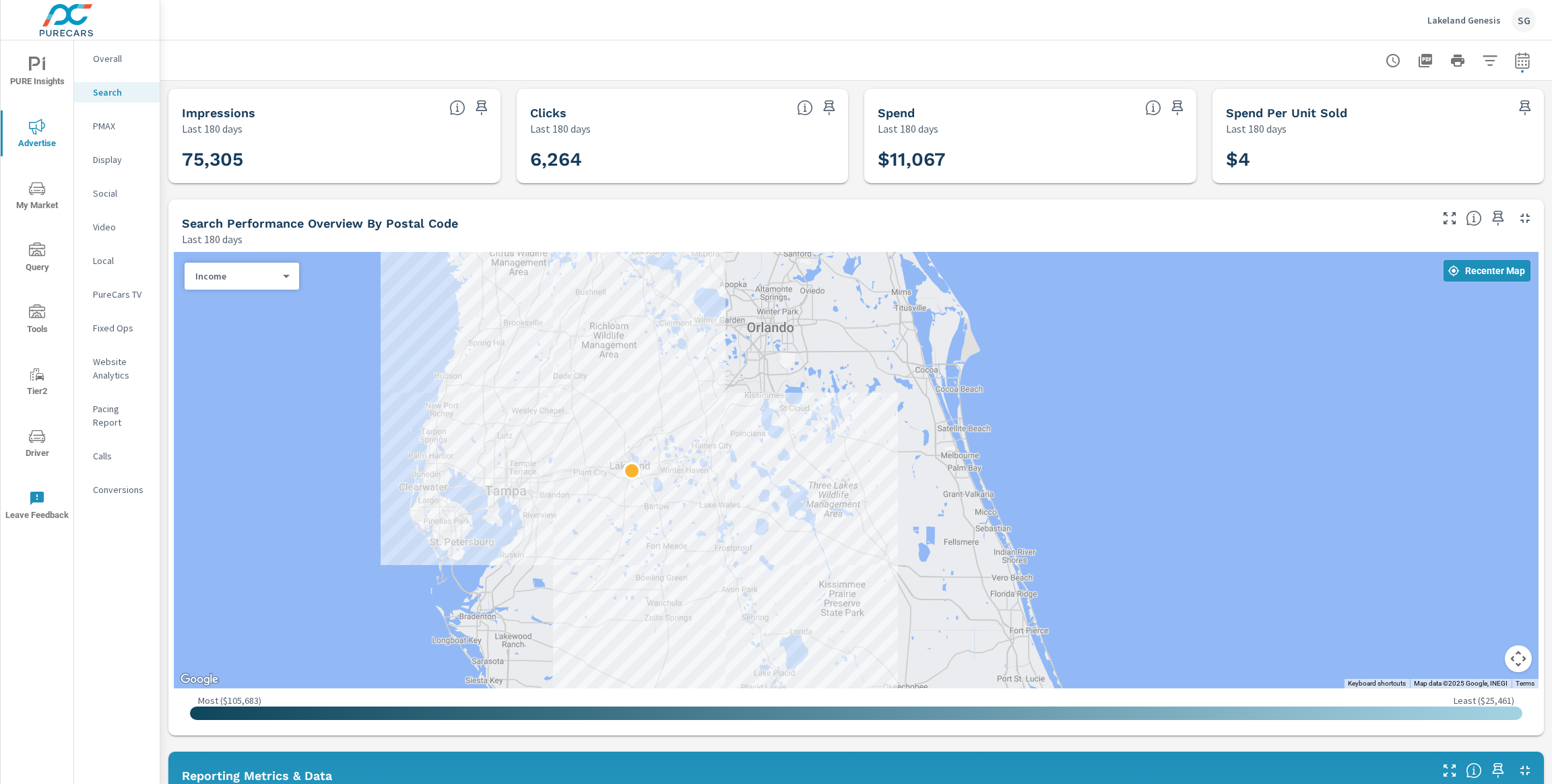
click at [710, 198] on div "Impressions Last 180 days 75,305 Clicks Last 180 days 6,264 Spend Last 180 days…" at bounding box center [856, 799] width 1392 height 1436
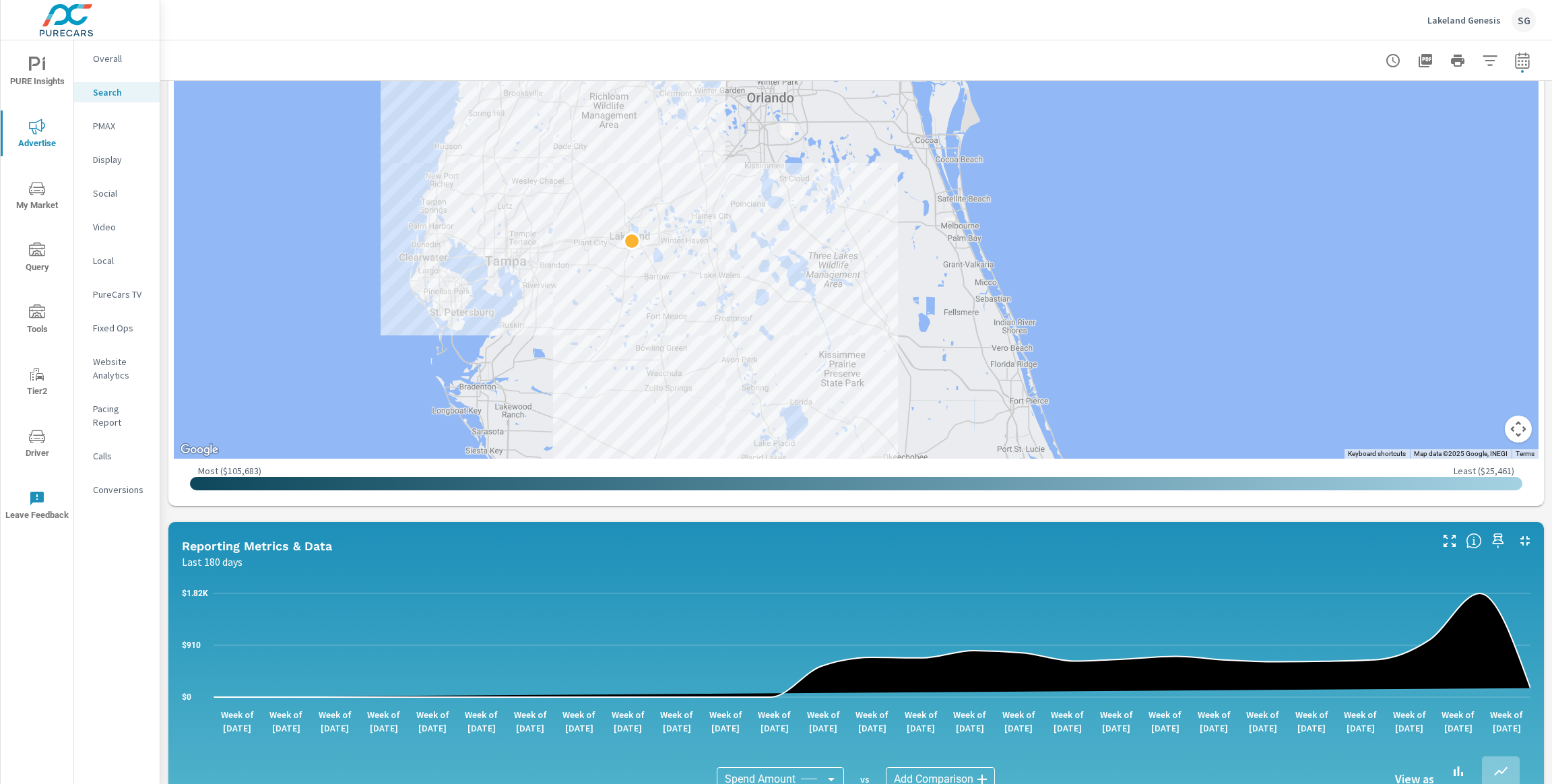
scroll to position [248, 0]
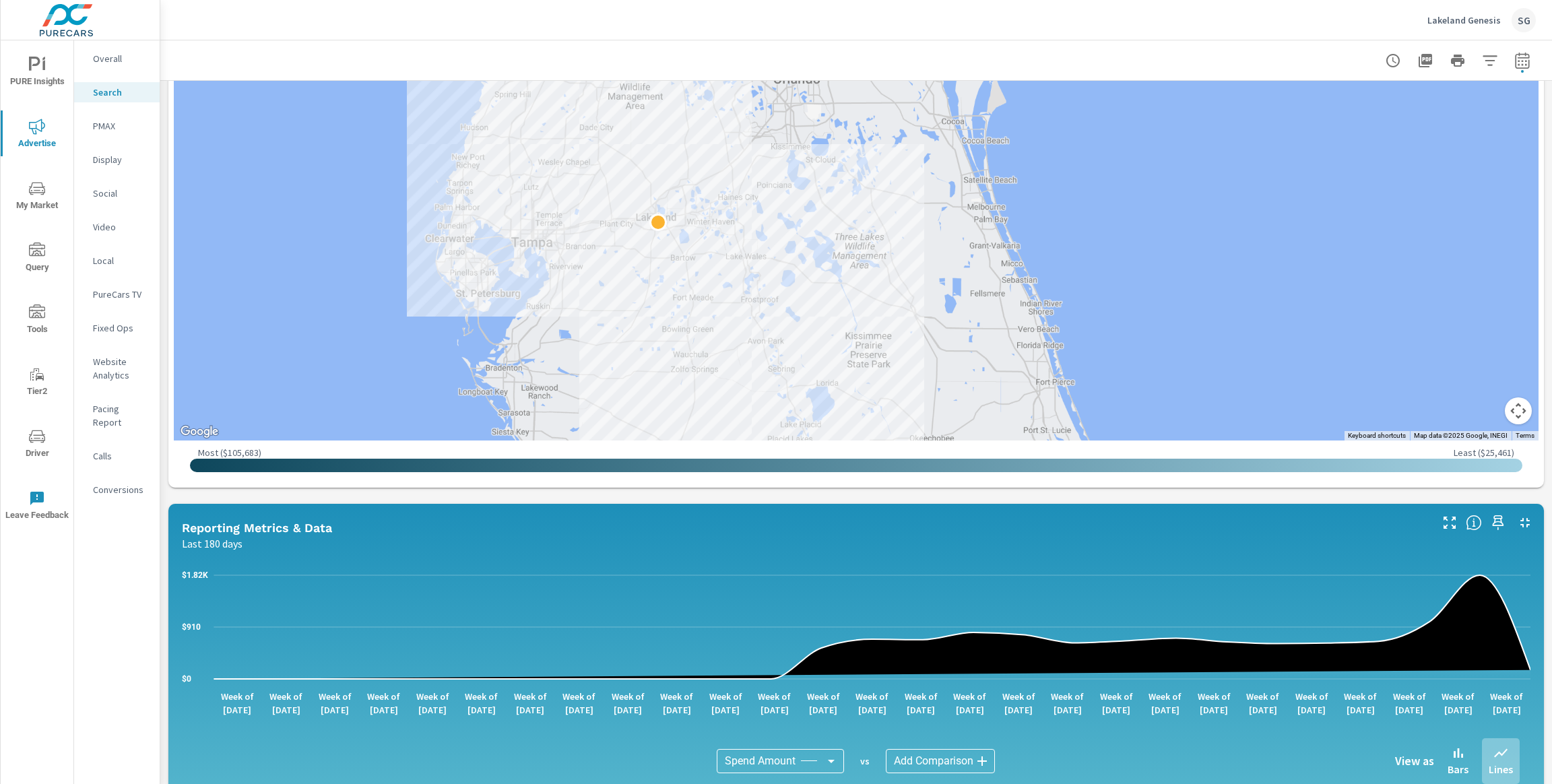
click at [400, 497] on div "Impressions Last 180 days 75,305 Clicks Last 180 days 6,264 Spend Last 180 days…" at bounding box center [856, 551] width 1392 height 1436
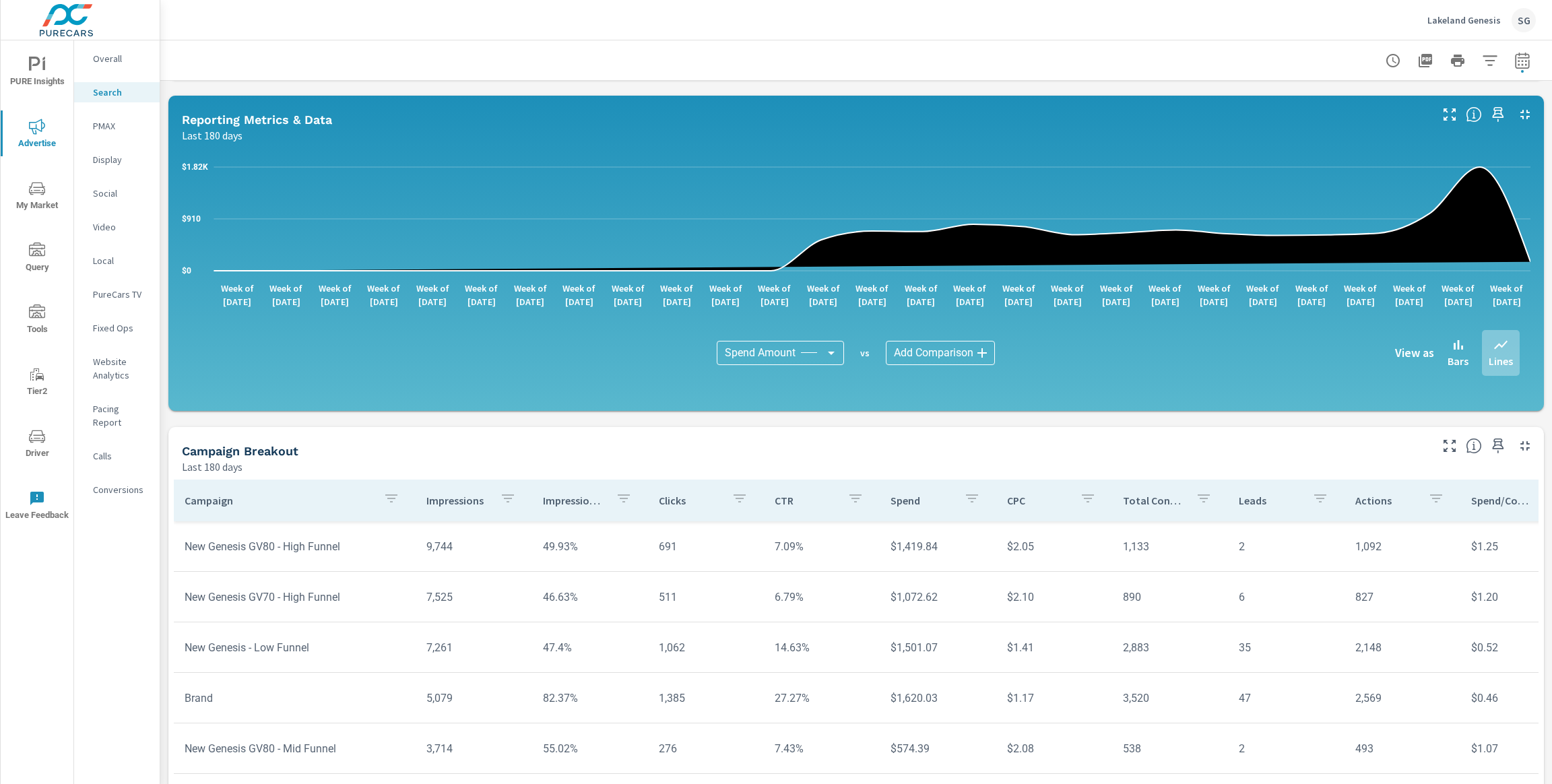
scroll to position [733, 0]
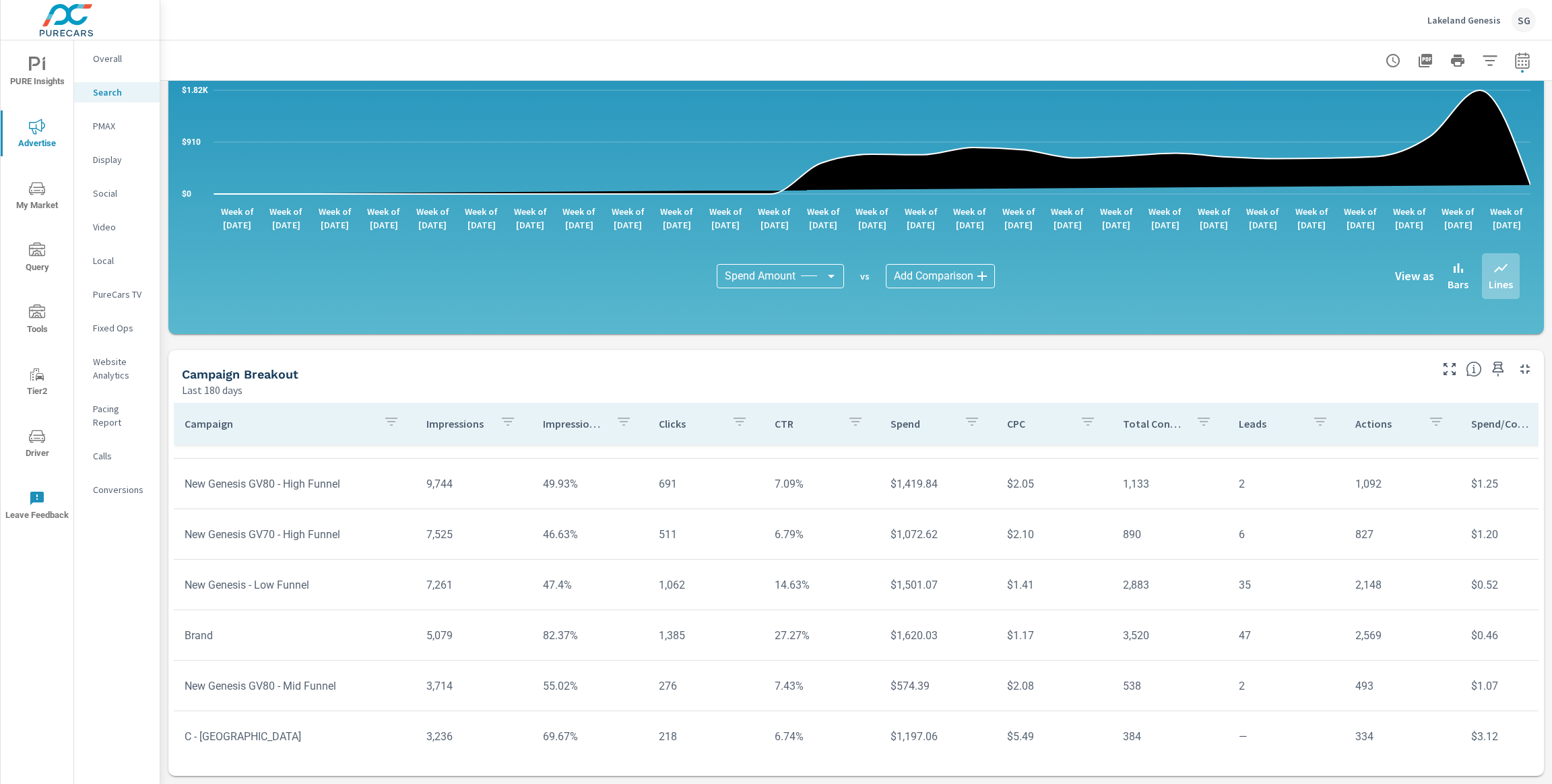
scroll to position [103, 0]
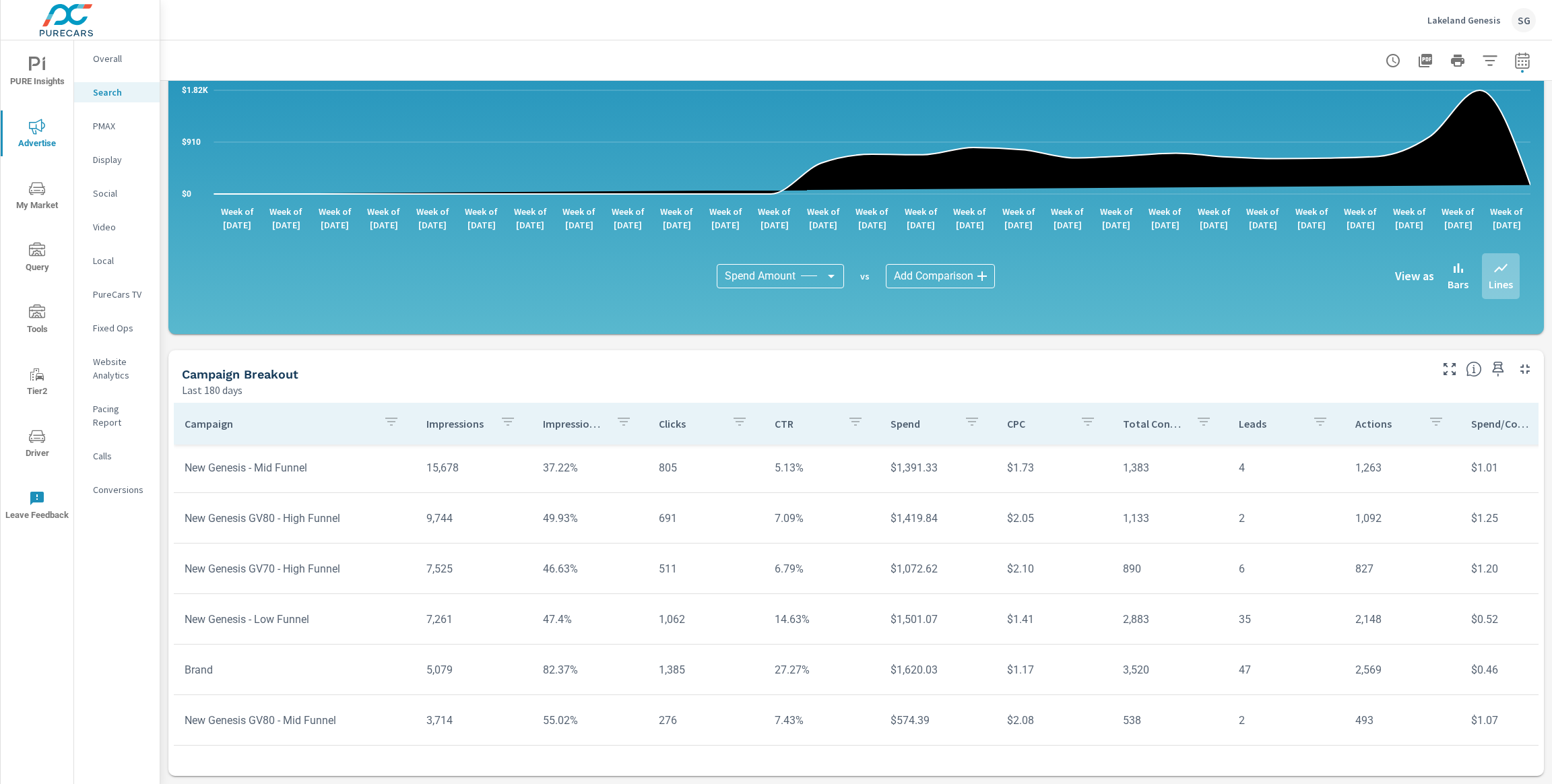
click at [1312, 420] on icon "button" at bounding box center [1320, 422] width 16 height 16
click at [1292, 423] on div at bounding box center [776, 392] width 1552 height 784
click at [1312, 425] on icon "button" at bounding box center [1320, 422] width 16 height 16
click at [1291, 440] on div "Leads" at bounding box center [1308, 457] width 176 height 35
click at [1269, 375] on div at bounding box center [776, 392] width 1552 height 784
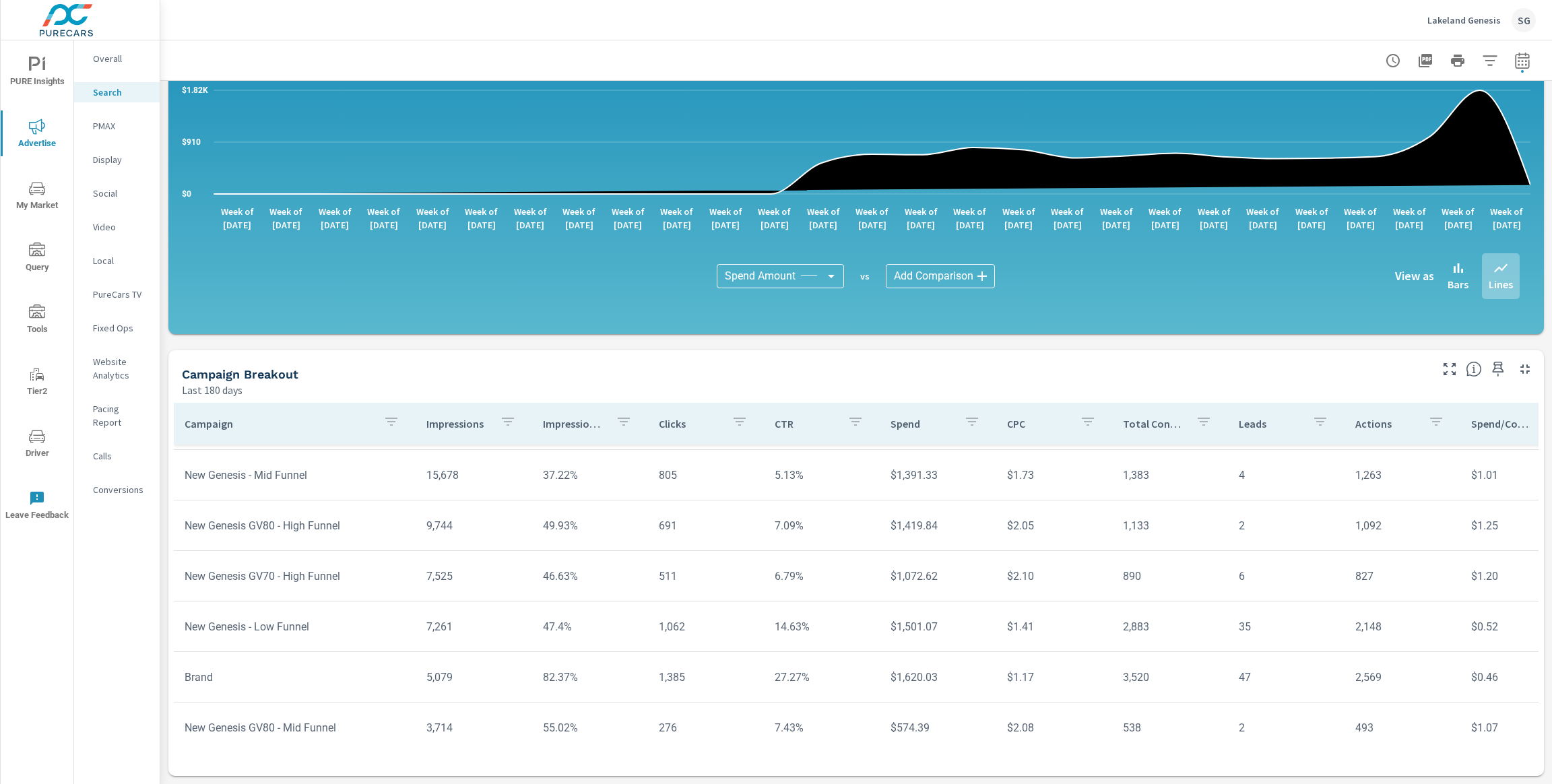
scroll to position [81, 0]
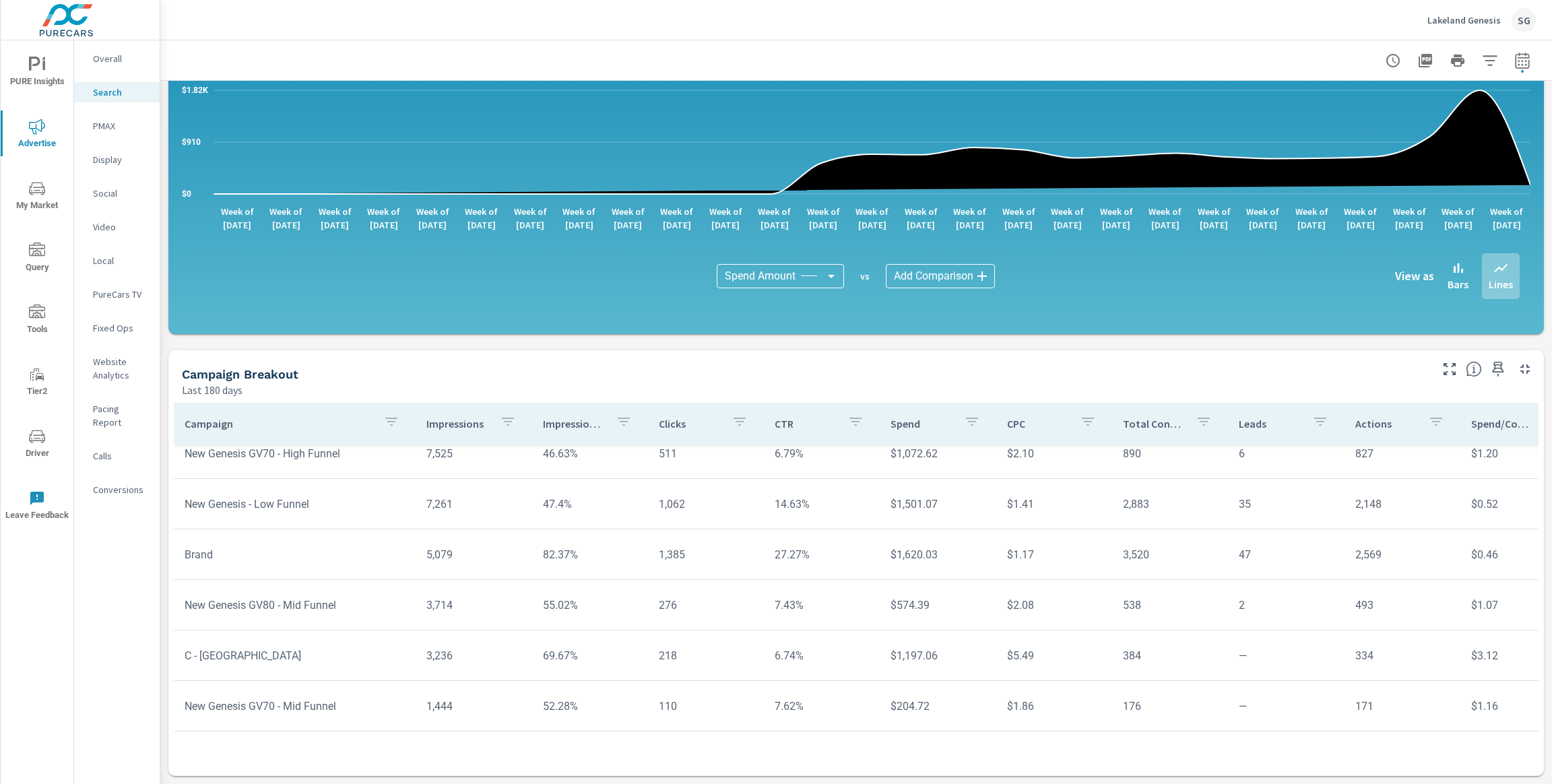
scroll to position [219, 0]
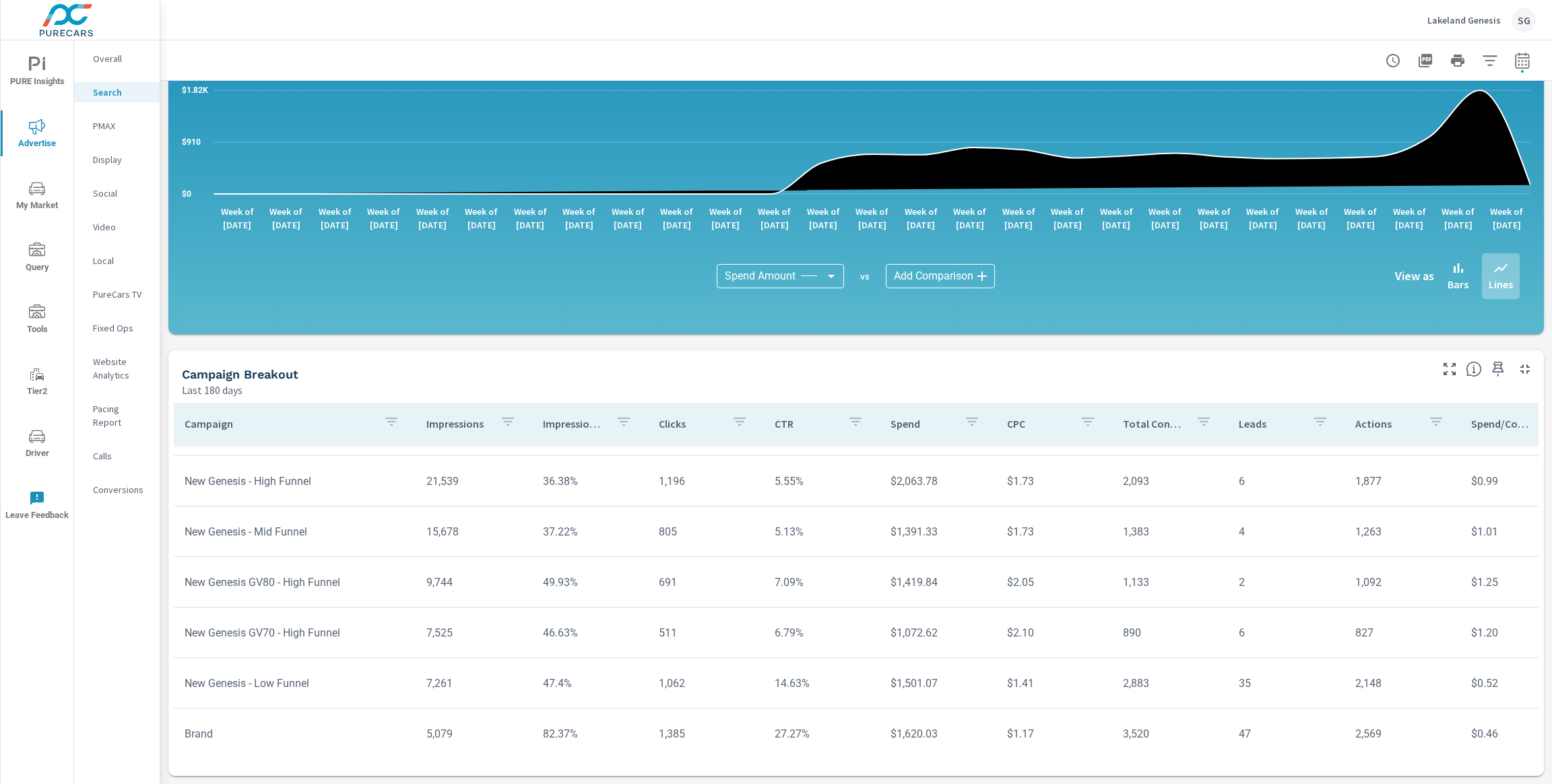
scroll to position [55, 0]
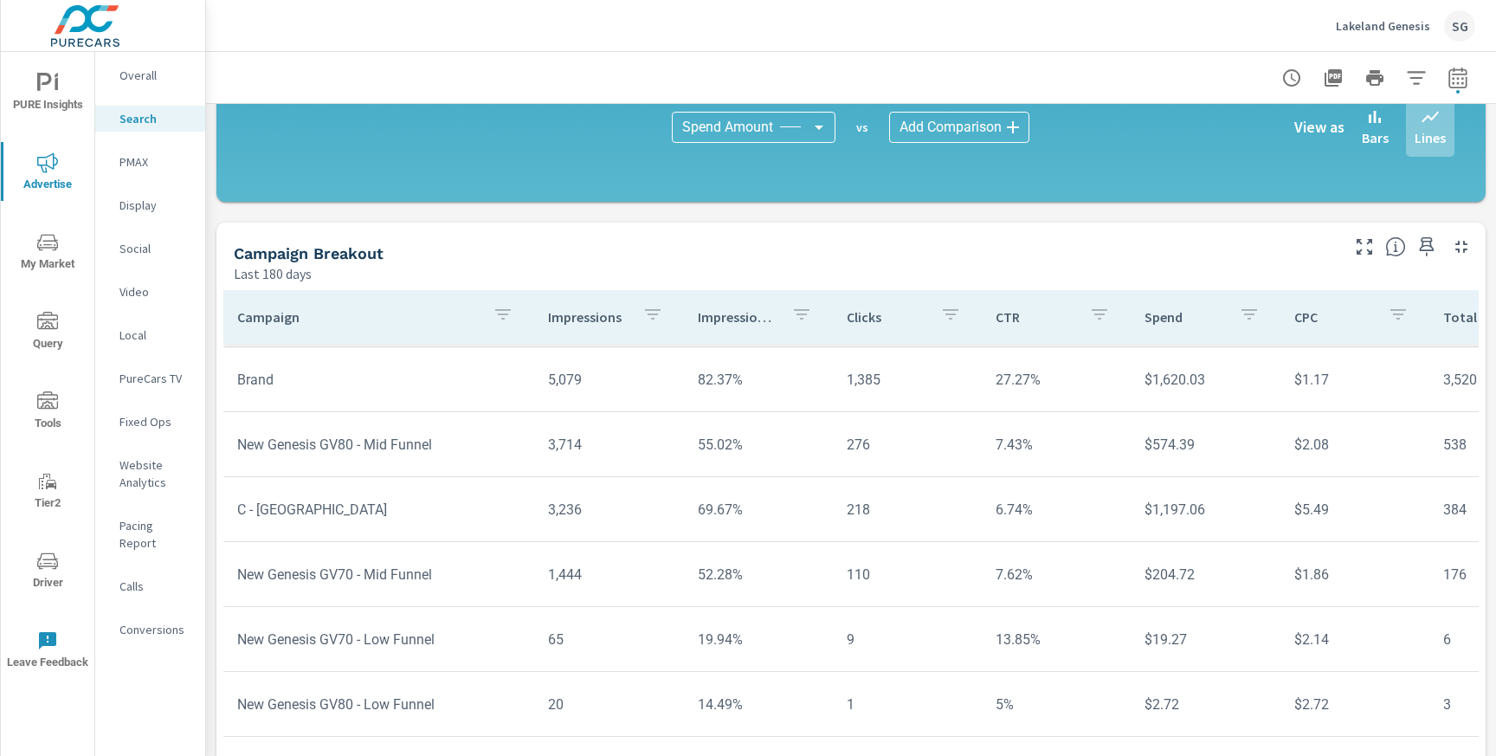
scroll to position [1194, 0]
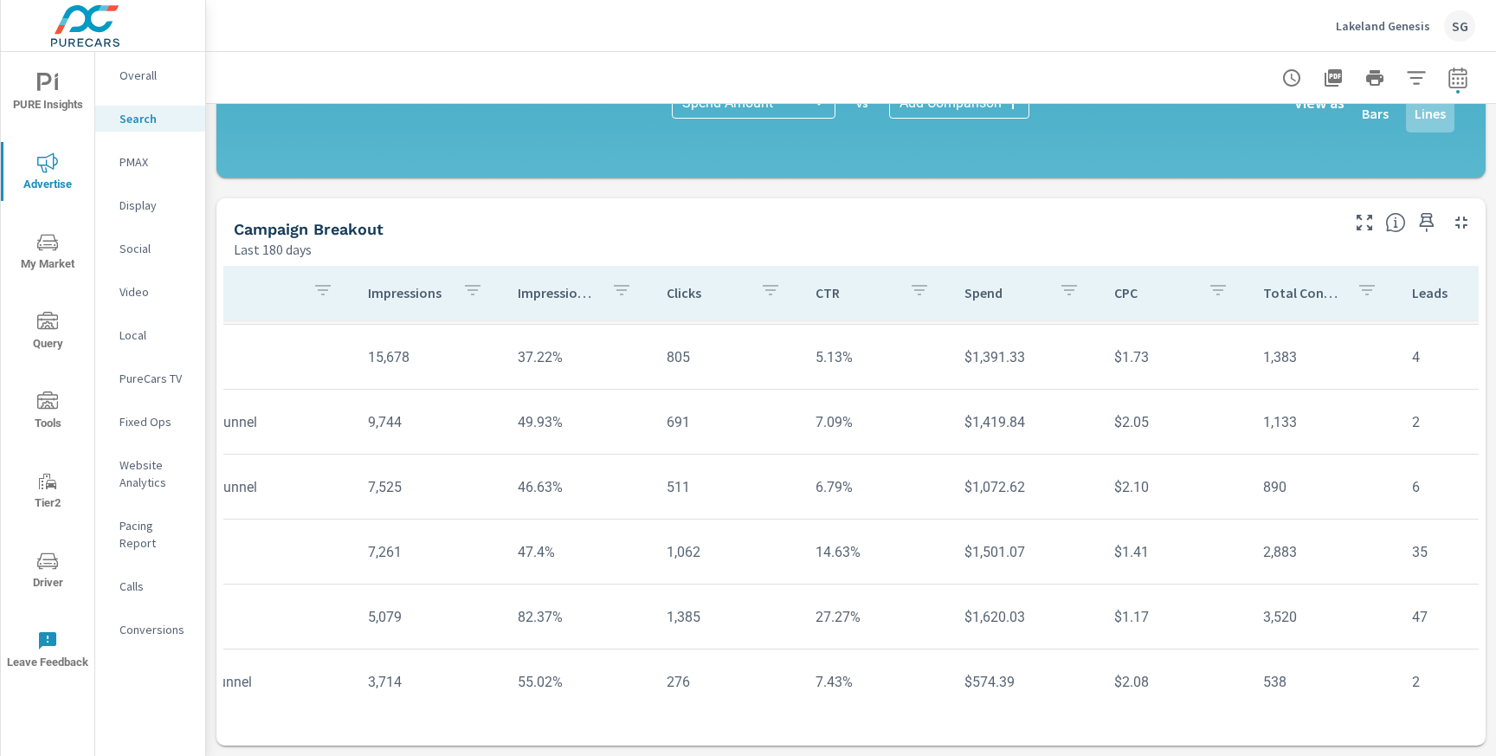
scroll to position [125, 198]
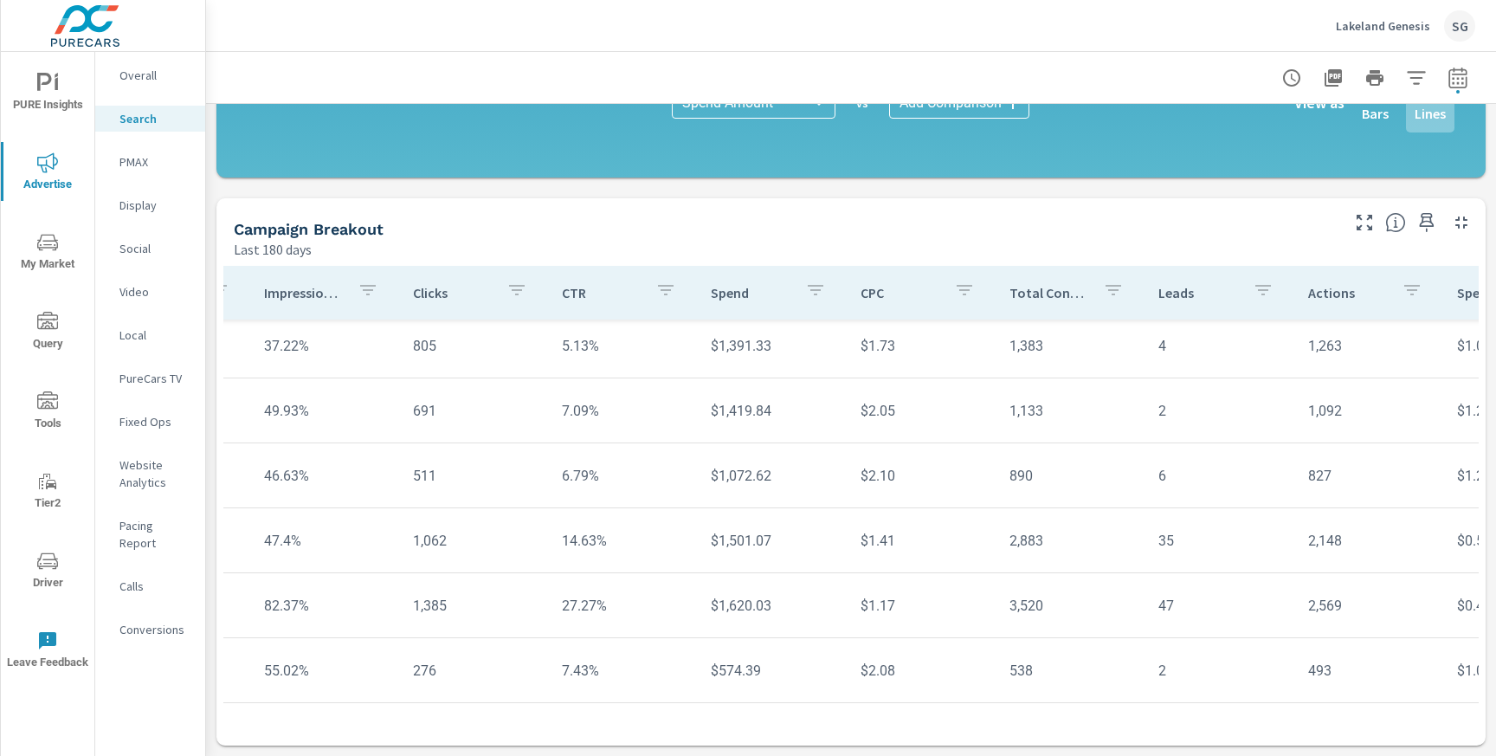
scroll to position [136, 440]
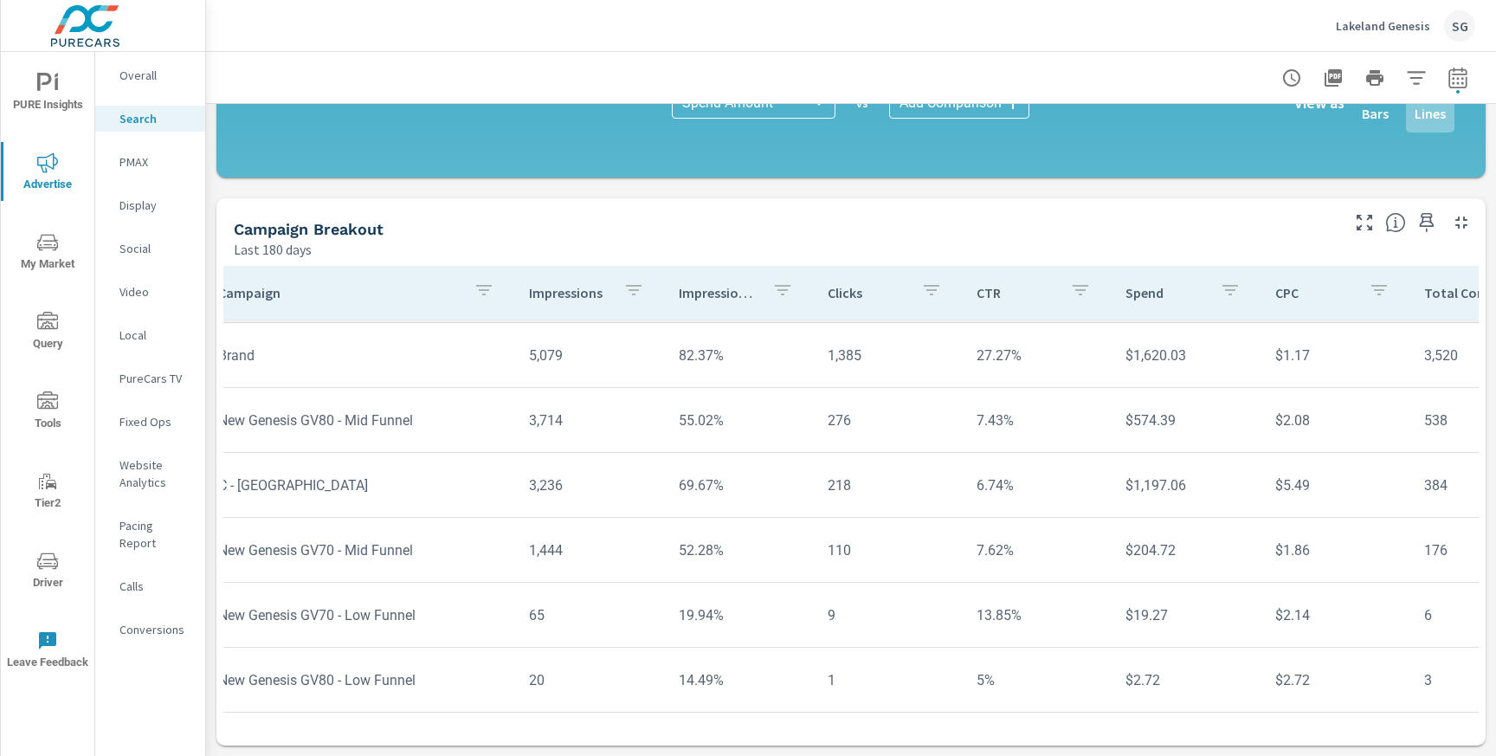
scroll to position [386, 0]
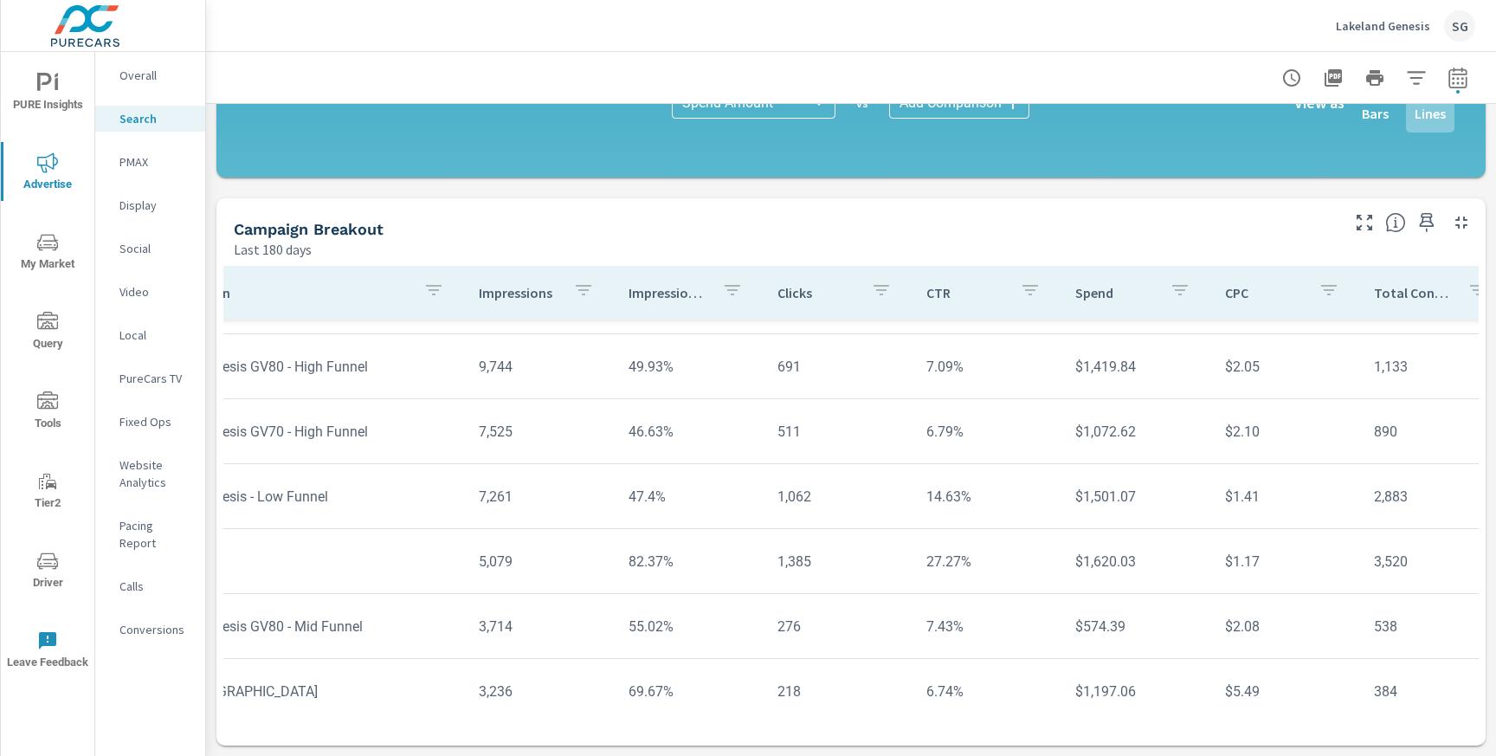
scroll to position [178, 71]
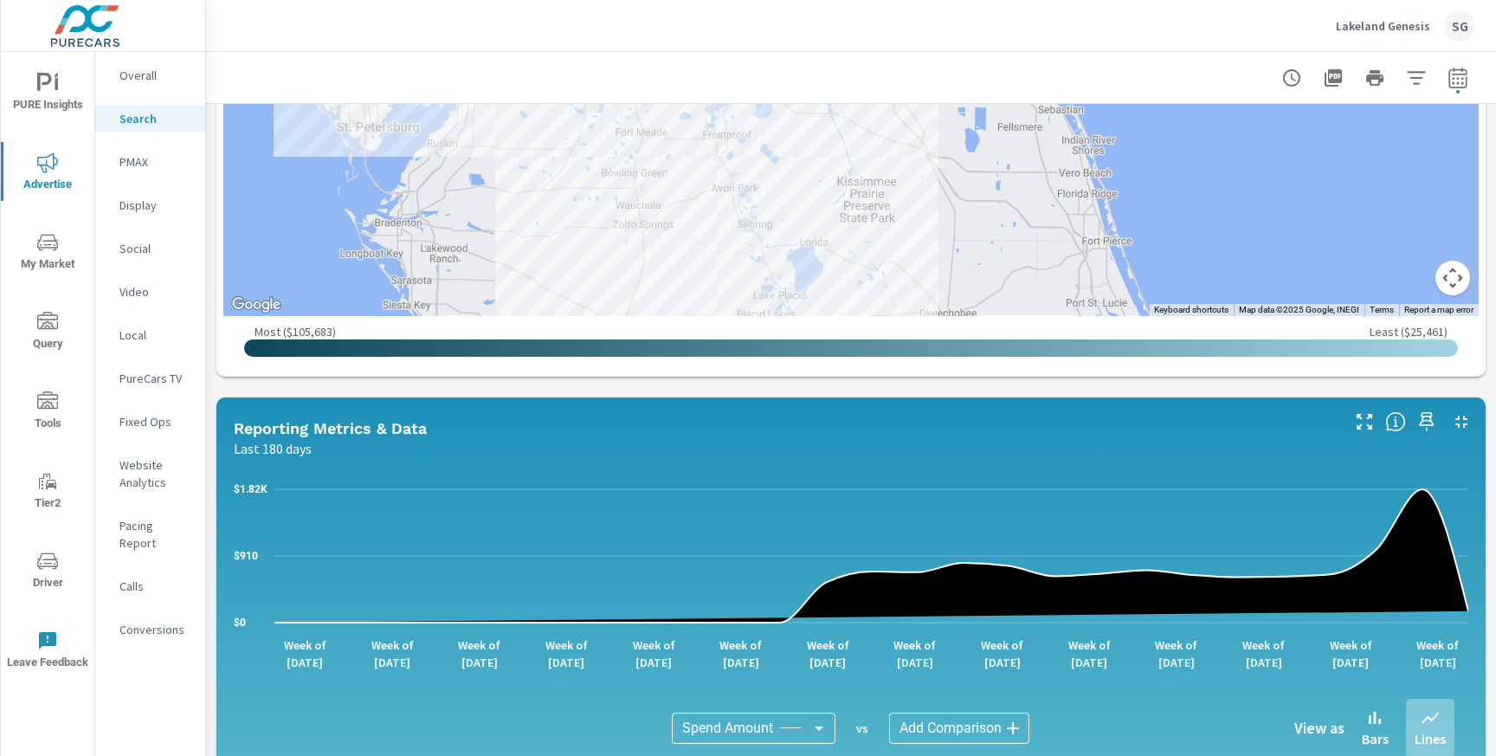
scroll to position [529, 0]
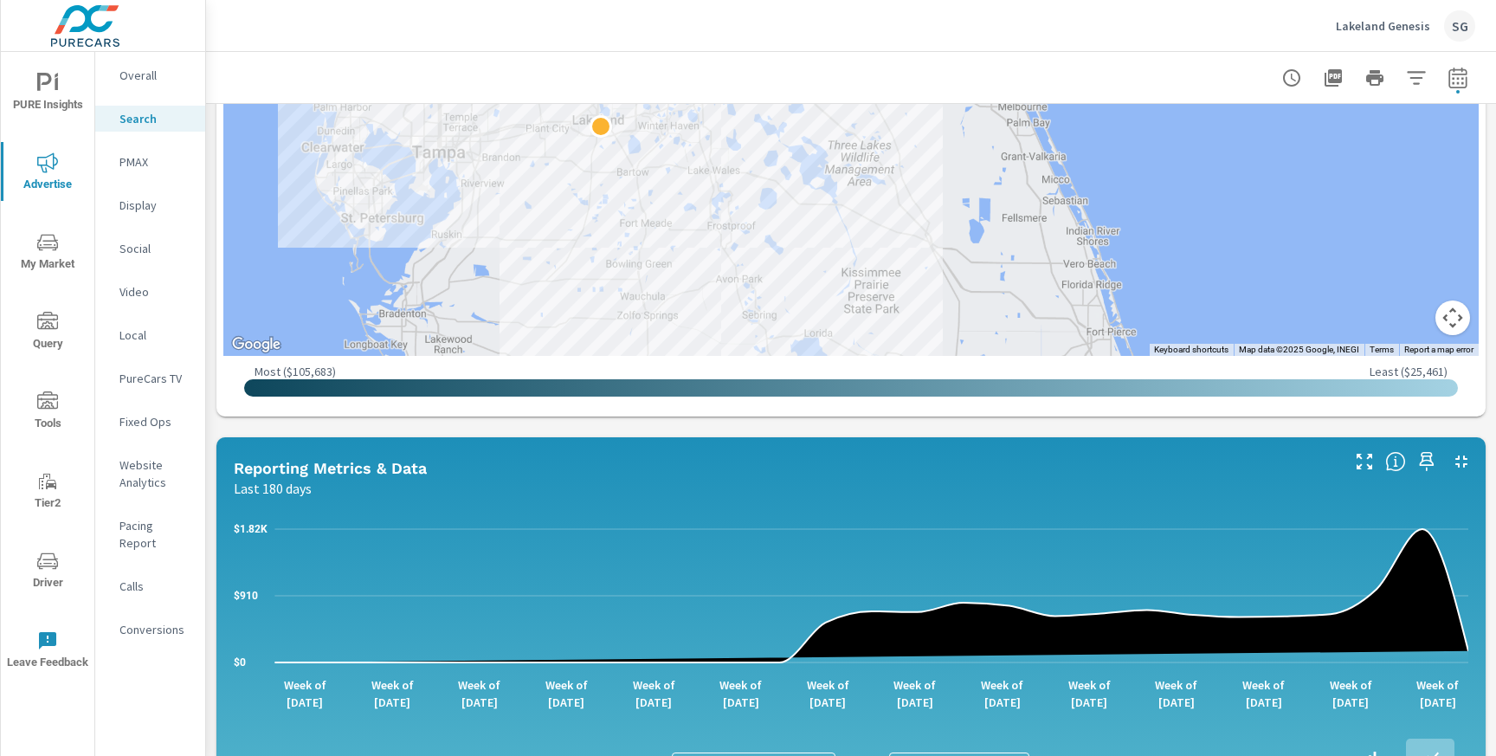
drag, startPoint x: 498, startPoint y: 223, endPoint x: 502, endPoint y: 276, distance: 53.0
click at [502, 276] on div at bounding box center [851, 75] width 1256 height 561
click at [967, 431] on div "Impressions Last 180 days 75,305 Clicks Last 180 days 6,264 Spend Last 180 days…" at bounding box center [851, 498] width 1290 height 1846
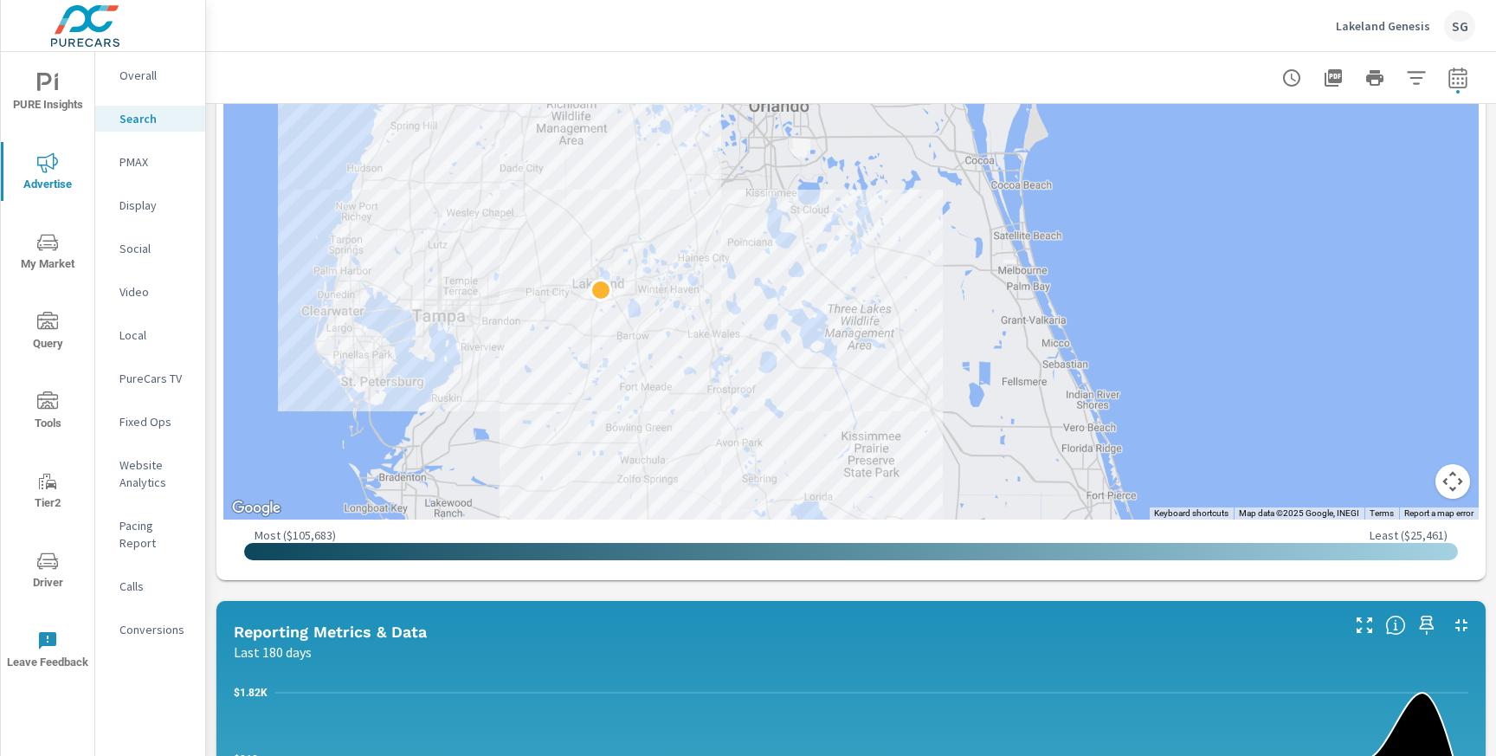
scroll to position [359, 0]
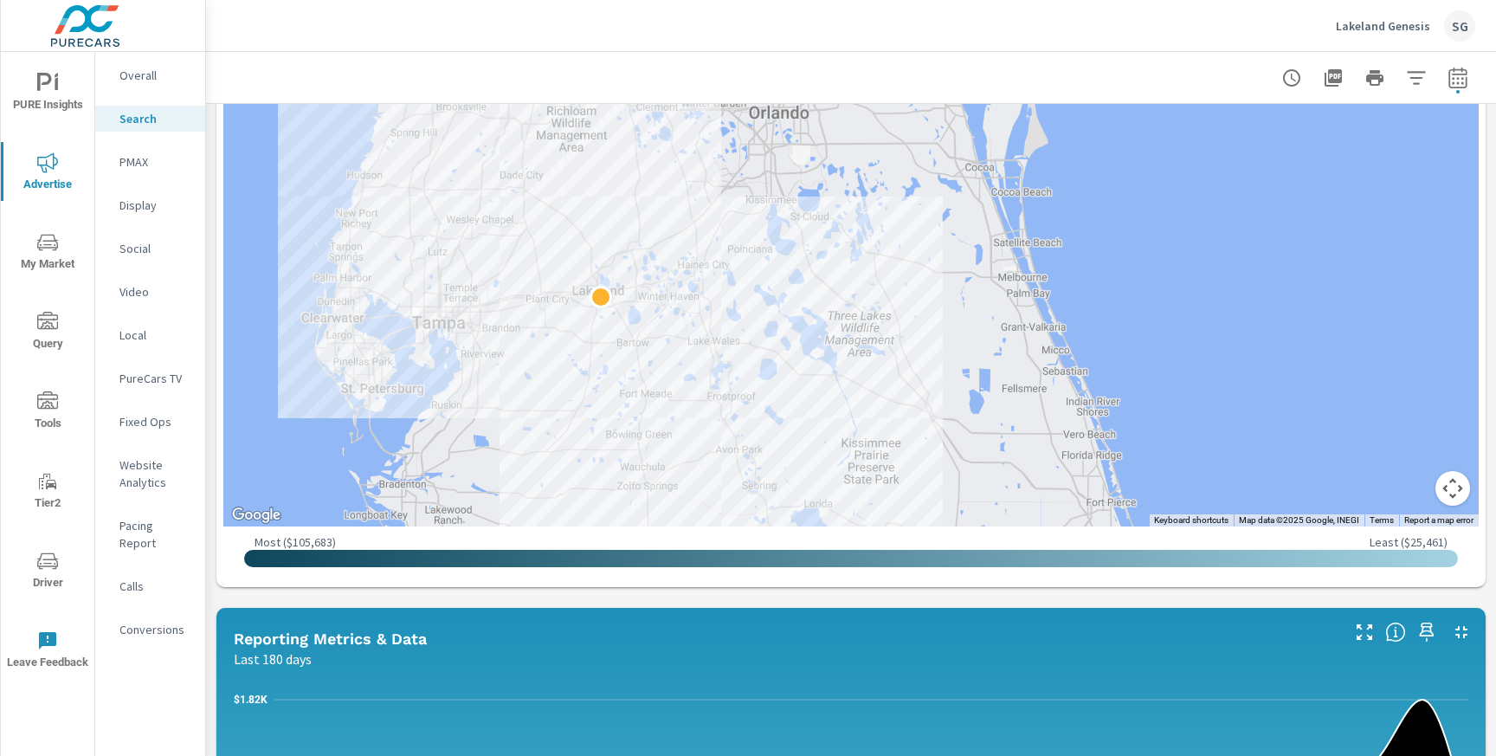
click at [288, 605] on div "Impressions Last 180 days 75,305 Clicks Last 180 days 6,264 Spend Last 180 days…" at bounding box center [851, 668] width 1290 height 1846
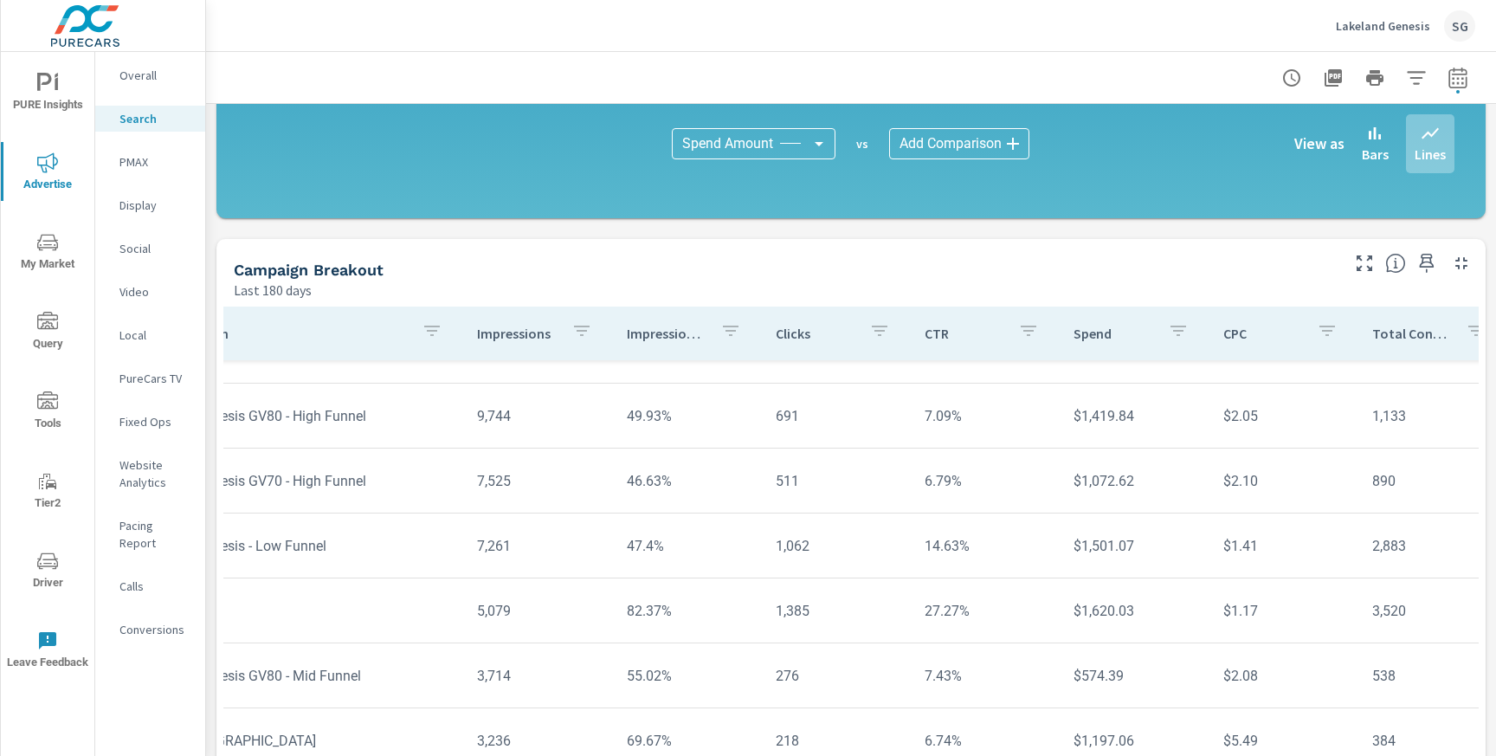
scroll to position [1194, 0]
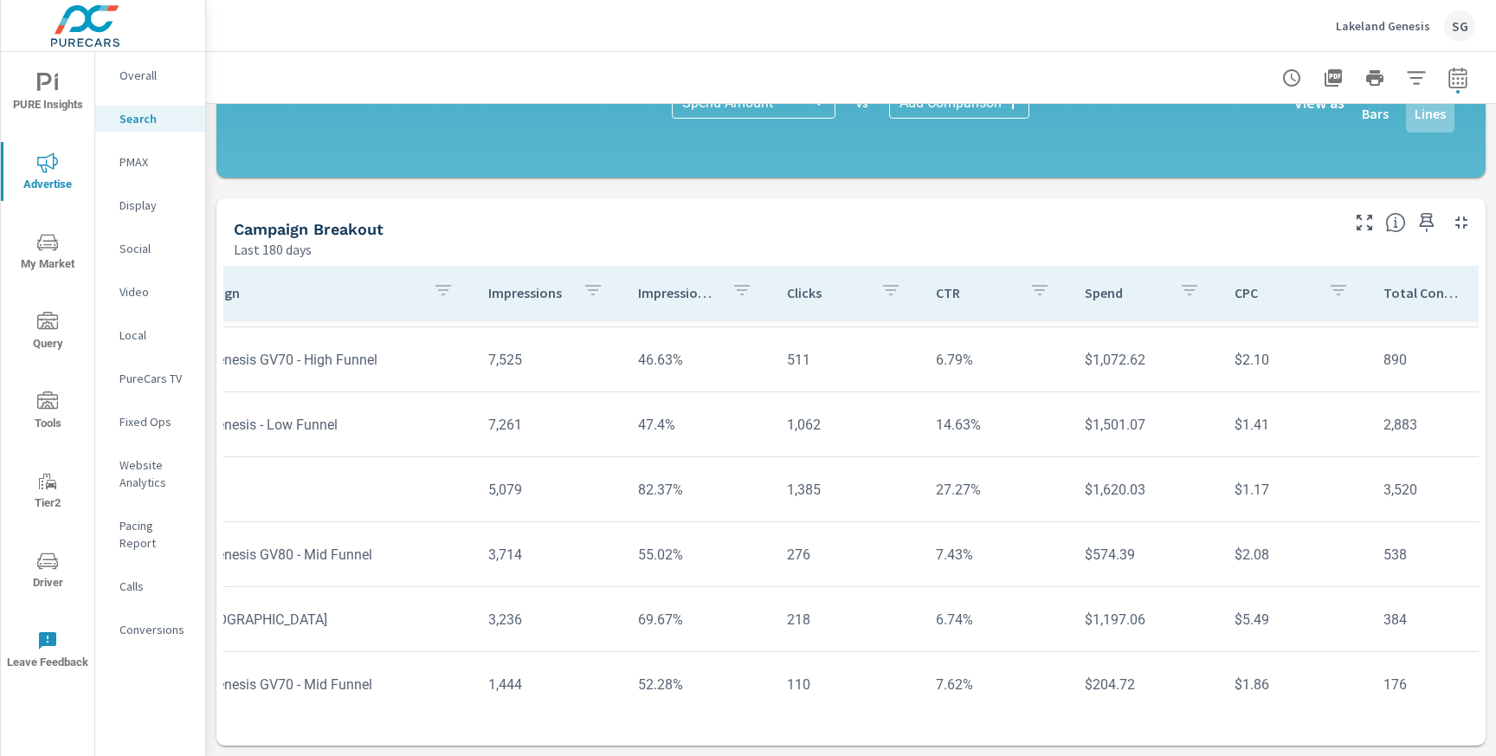
scroll to position [252, 0]
